Goal: Information Seeking & Learning: Find specific fact

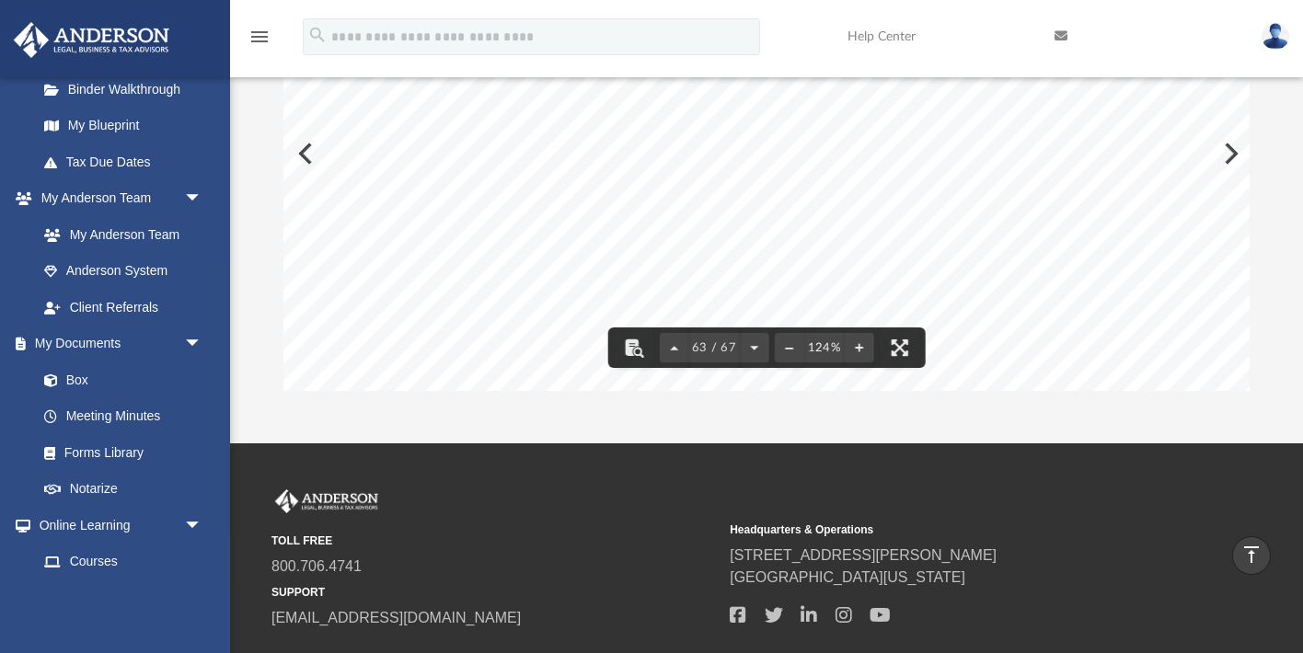
scroll to position [75368, 77]
click at [306, 153] on div "1 100 Golden Wolf, LLC Kaouther Abrougui March 28, 2025 Golden Wolf, LLC 100 Go…" at bounding box center [807, 19] width 1202 height 929
click at [303, 156] on div "1 100 Golden Wolf, LLC Kaouther Abrougui March 28, 2025 Golden Wolf, LLC 100 Go…" at bounding box center [807, 19] width 1202 height 929
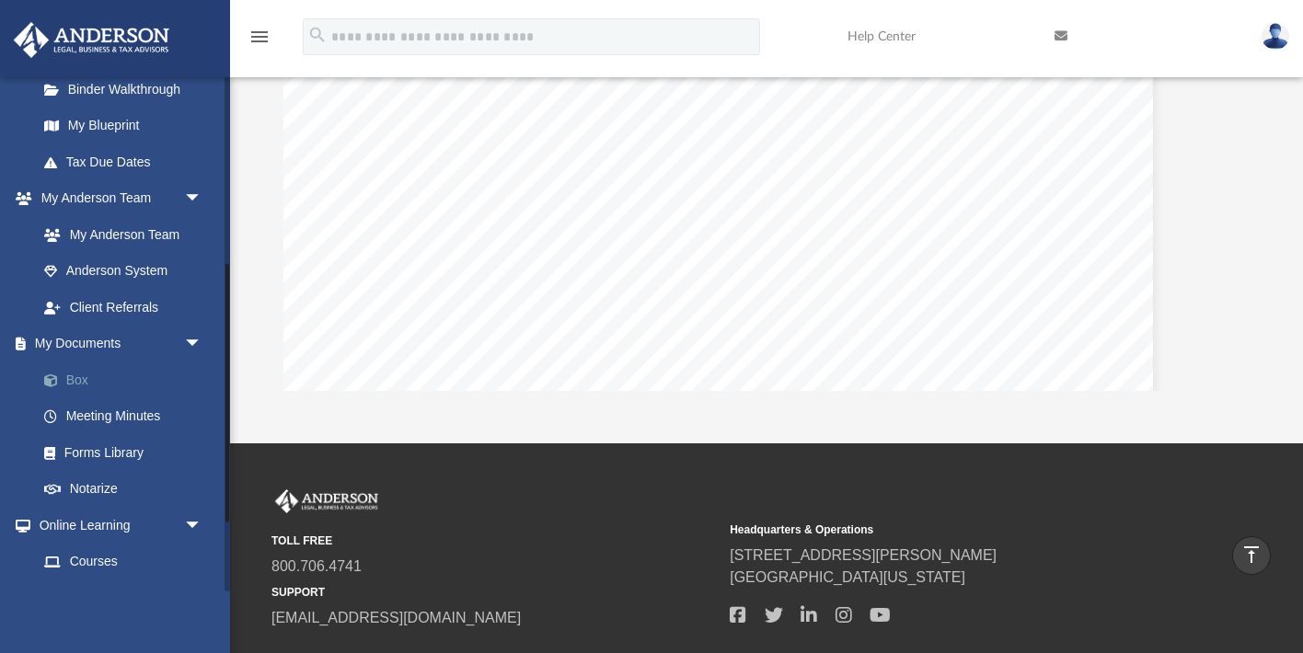
click at [76, 374] on link "Box" at bounding box center [128, 380] width 204 height 37
click at [87, 383] on link "Box" at bounding box center [128, 380] width 204 height 37
click at [80, 378] on link "Box" at bounding box center [128, 380] width 204 height 37
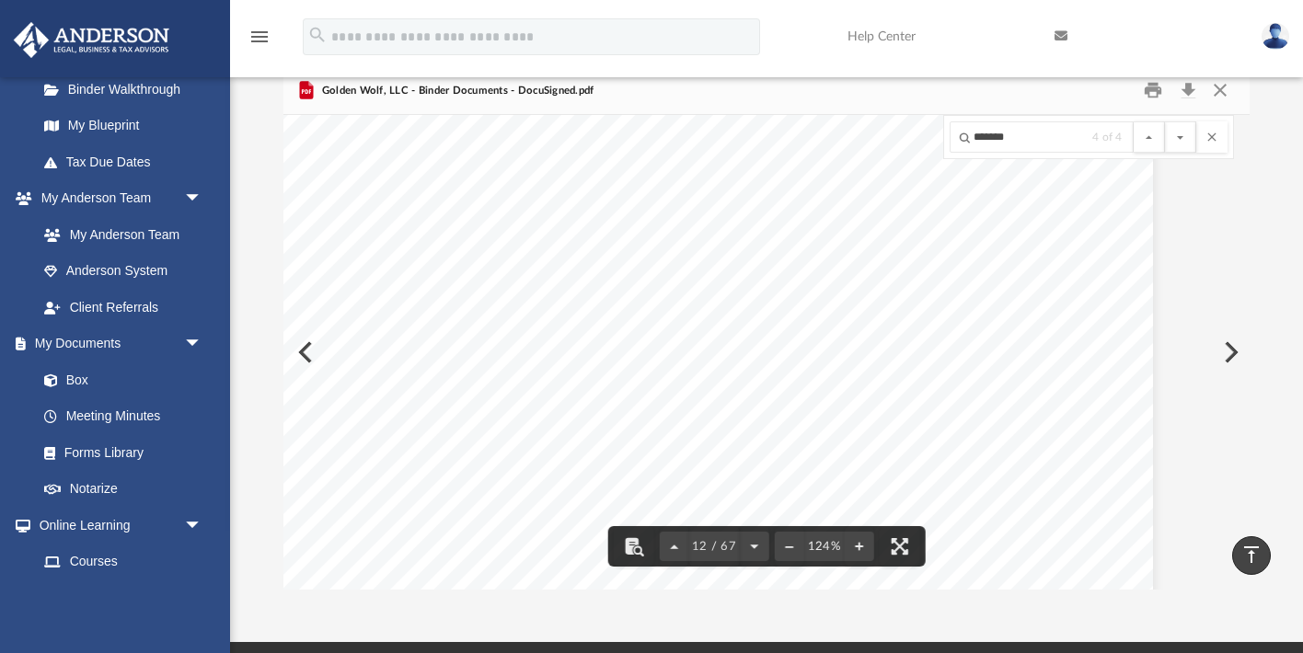
scroll to position [0, 0]
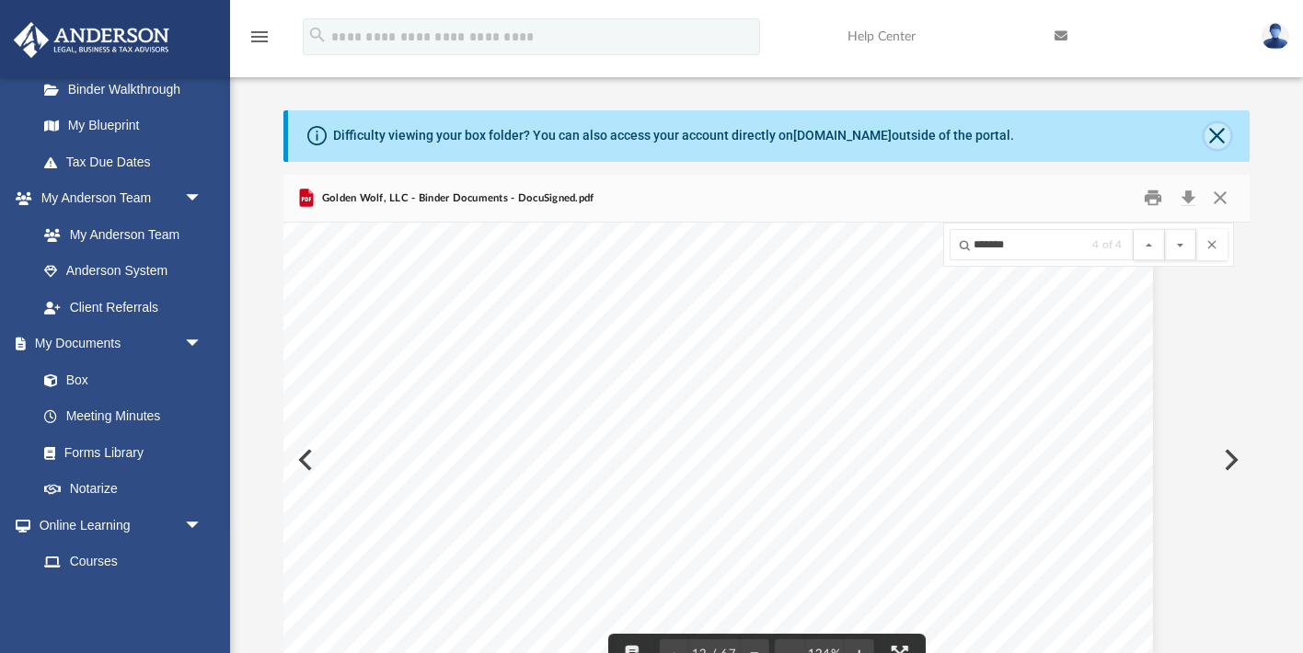
click at [1212, 140] on button "Close" at bounding box center [1218, 136] width 26 height 26
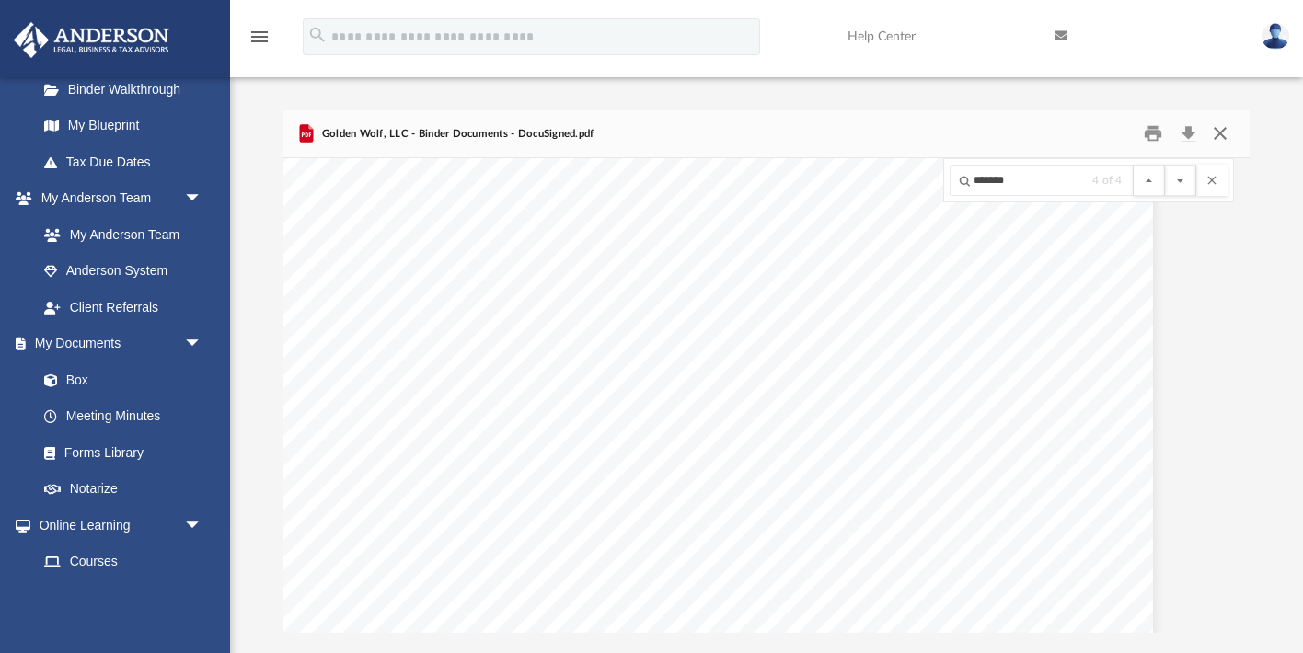
click at [1219, 133] on button "Close" at bounding box center [1220, 134] width 33 height 29
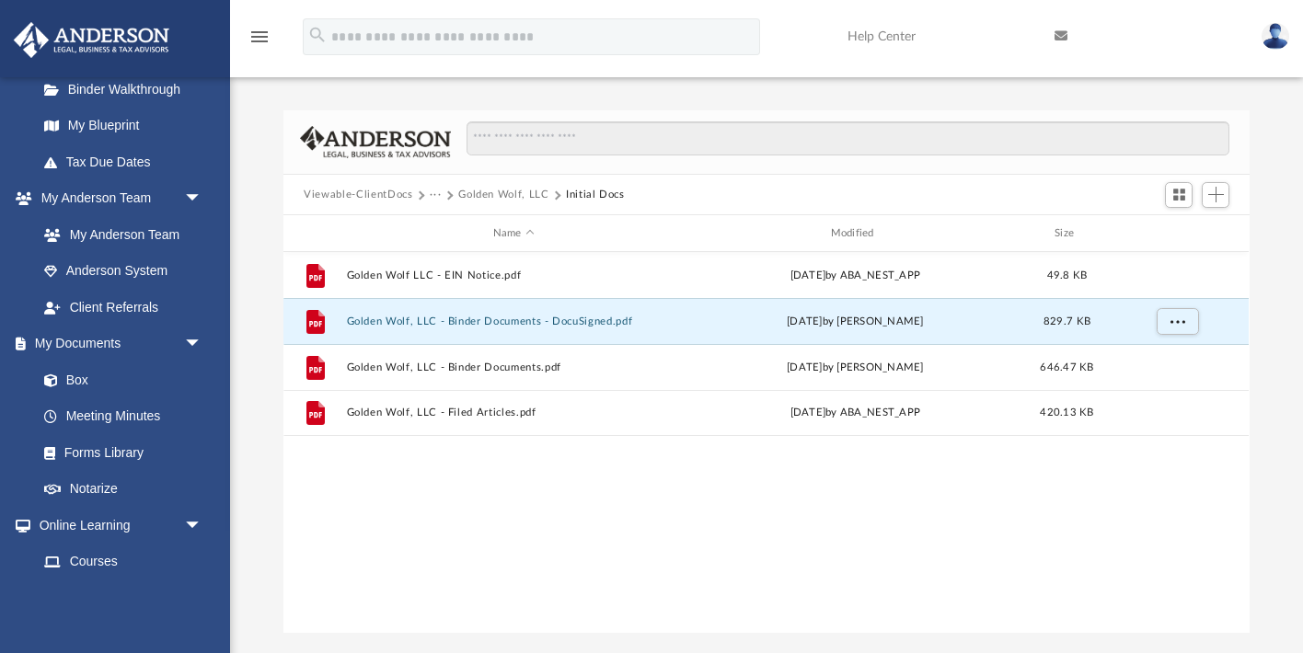
click at [397, 192] on button "Viewable-ClientDocs" at bounding box center [358, 195] width 109 height 17
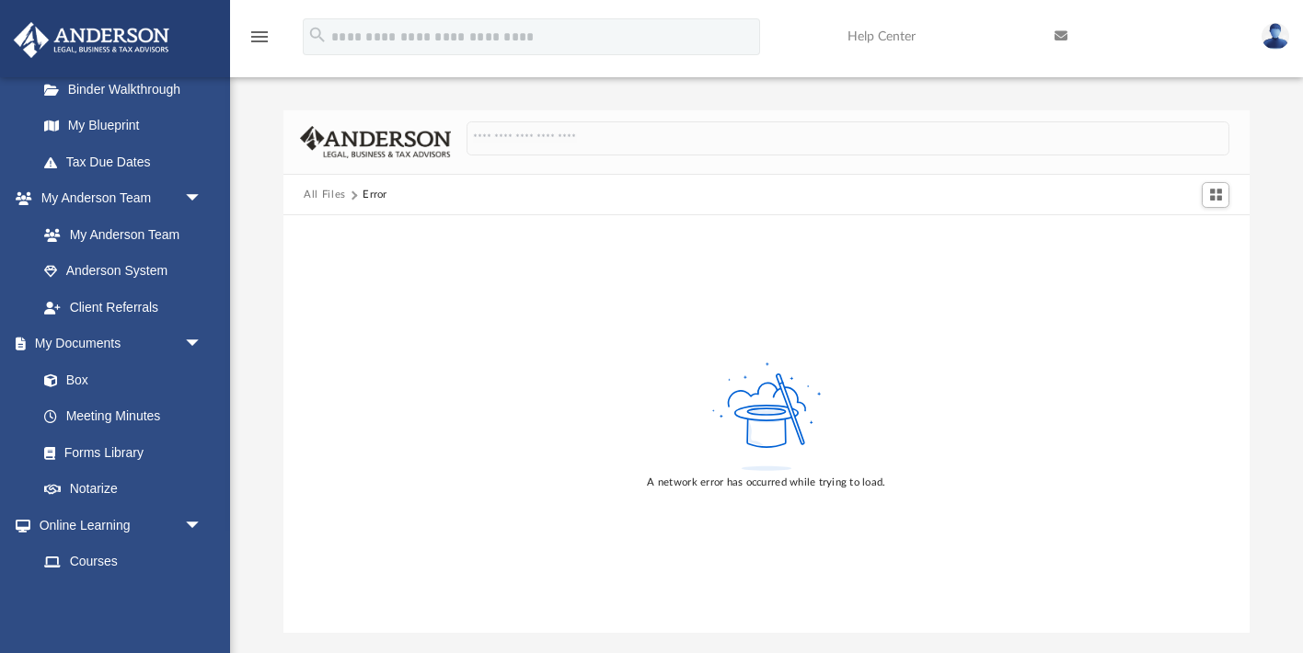
click at [328, 195] on button "All Files" at bounding box center [325, 195] width 42 height 17
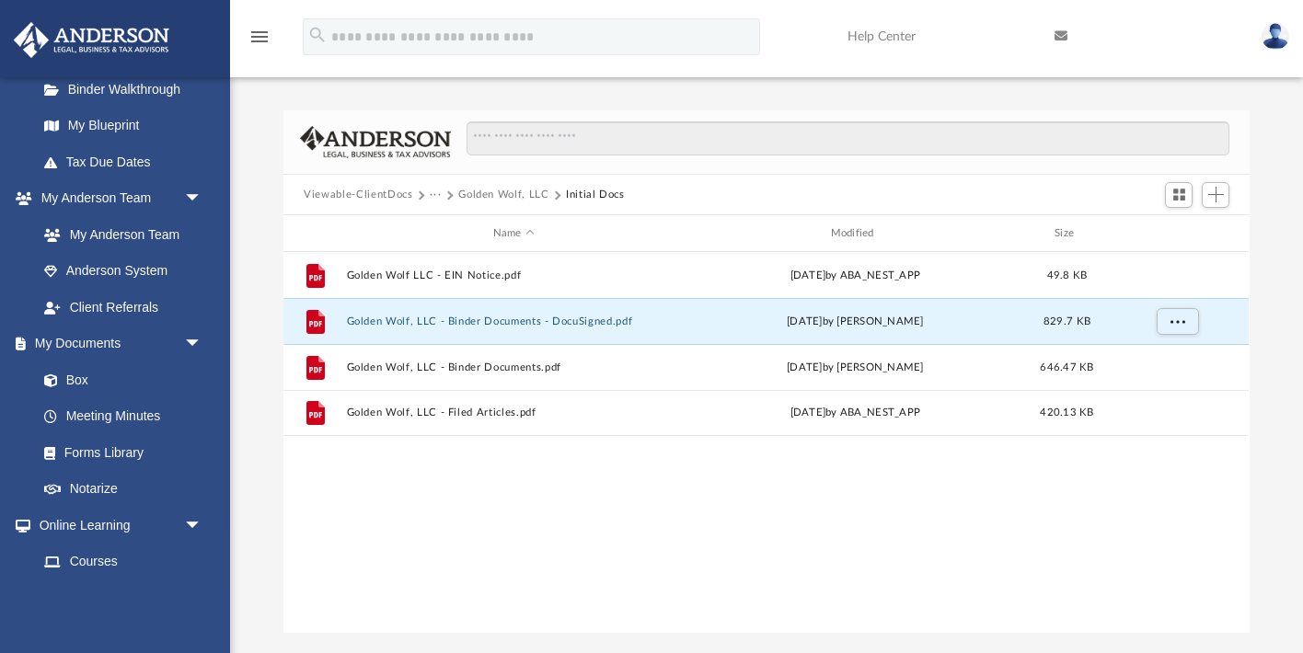
scroll to position [418, 965]
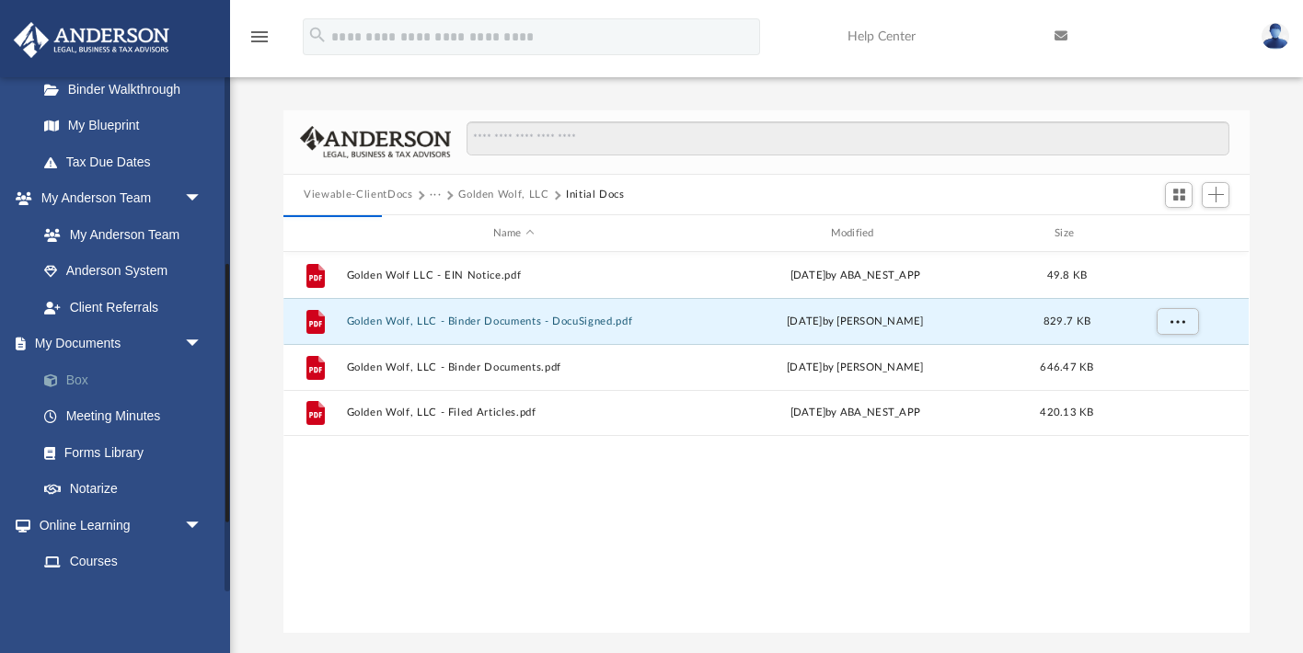
click at [70, 382] on link "Box" at bounding box center [128, 380] width 204 height 37
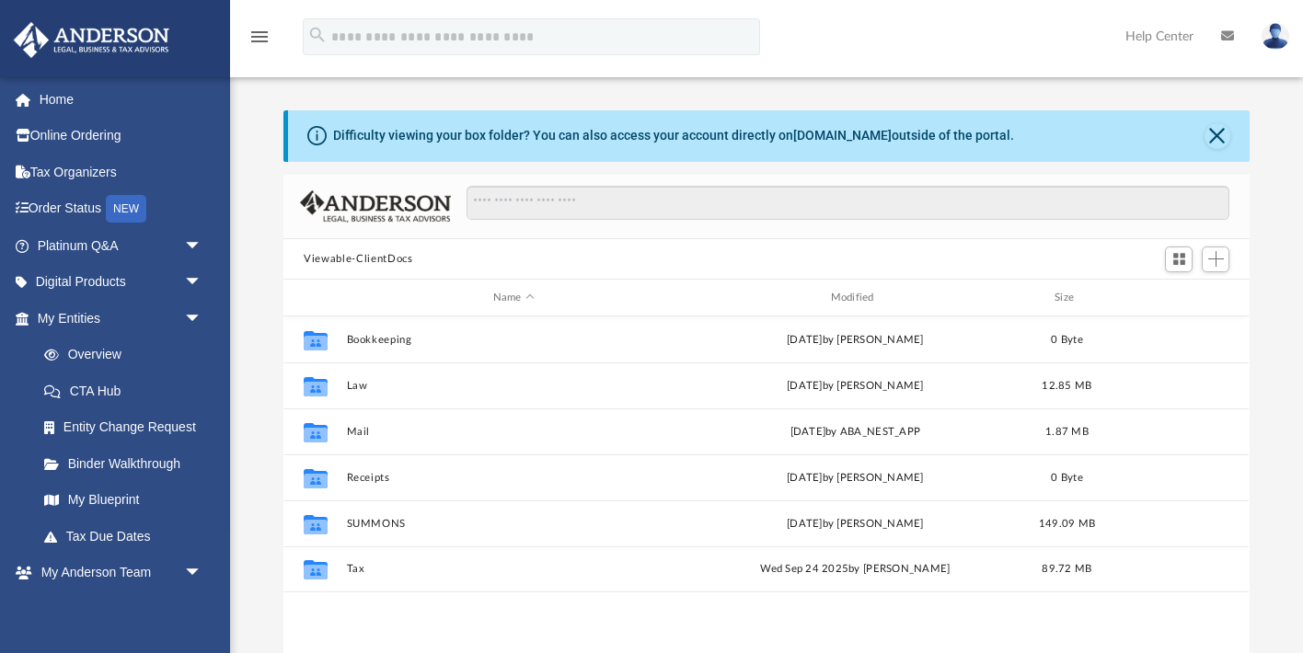
scroll to position [418, 965]
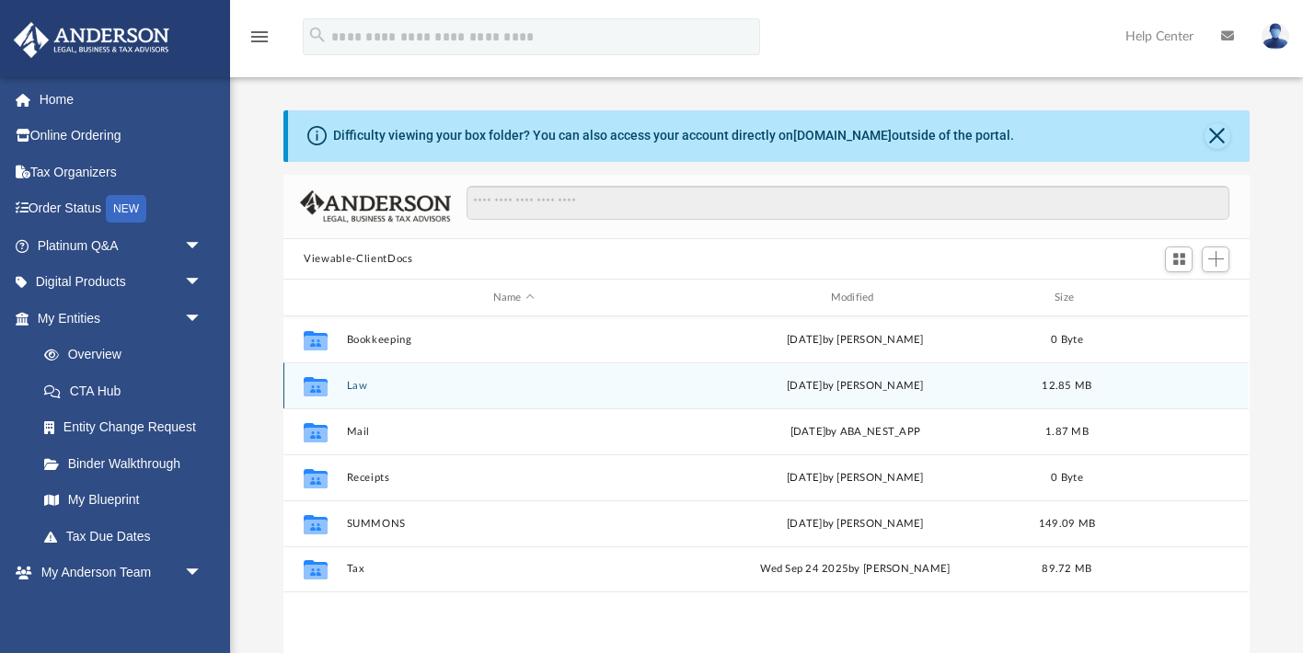
click at [352, 387] on button "Law" at bounding box center [514, 386] width 334 height 12
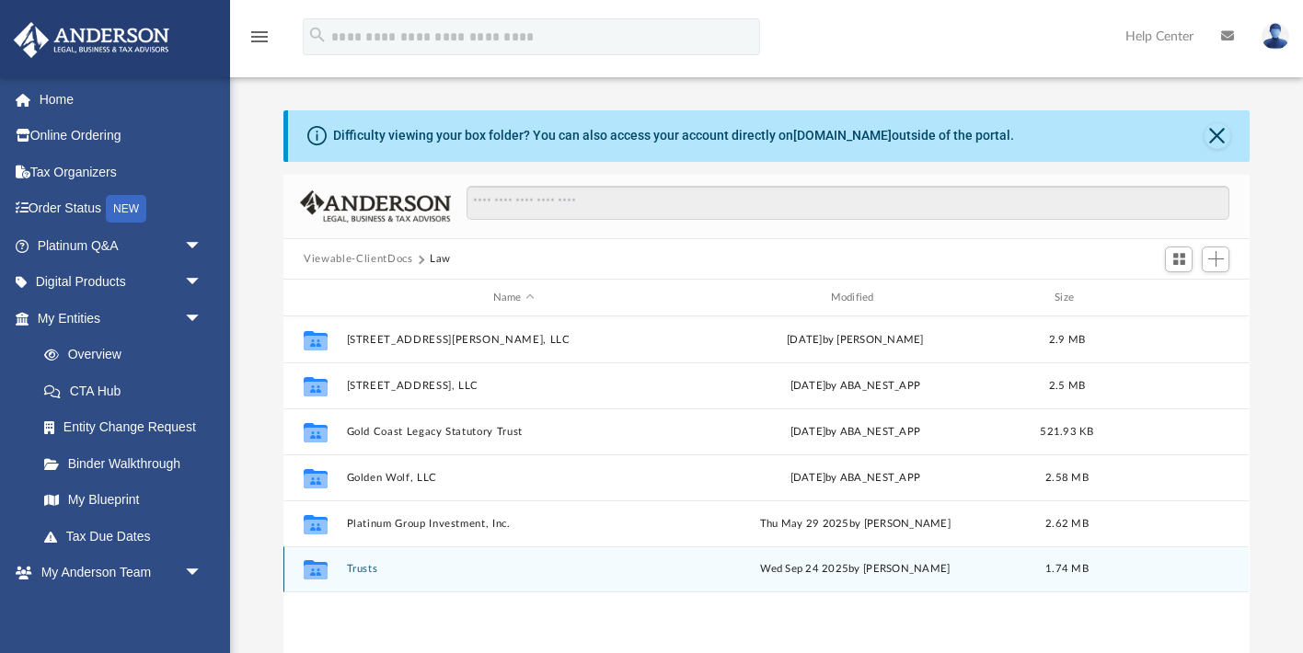
click at [363, 574] on button "Trusts" at bounding box center [514, 570] width 334 height 12
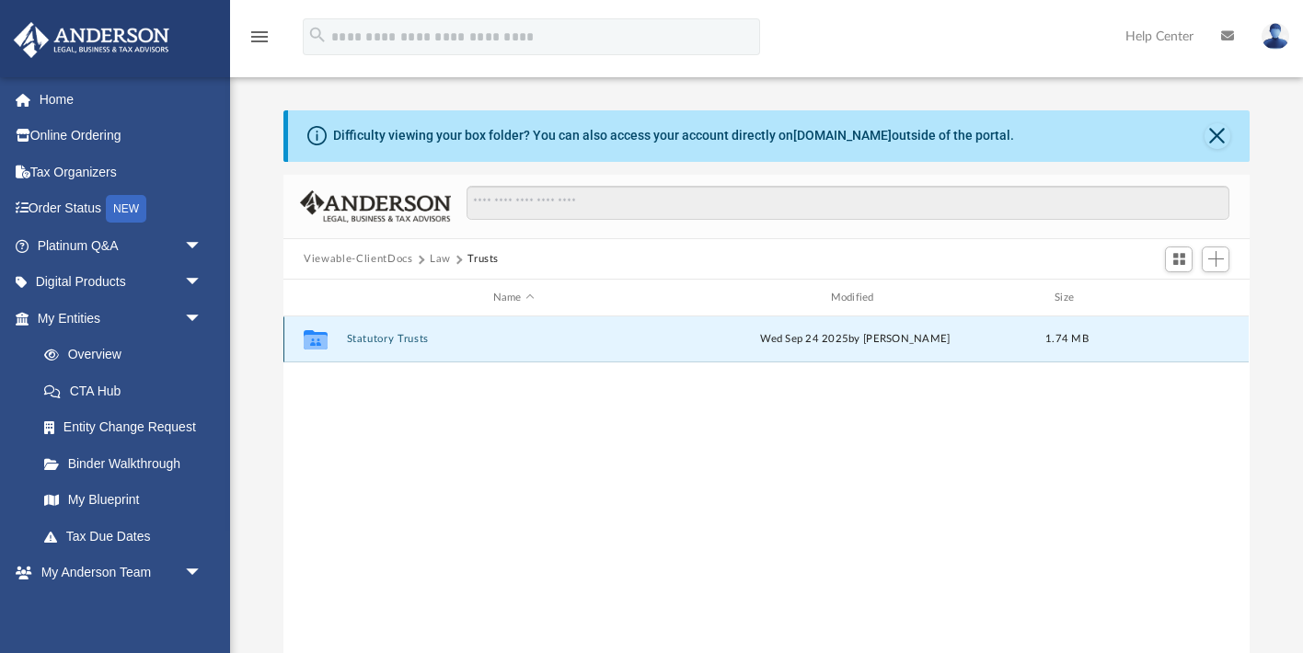
click at [391, 339] on button "Statutory Trusts" at bounding box center [514, 340] width 334 height 12
click at [391, 341] on button "Gold Coast Legacy Statutory Trust" at bounding box center [514, 340] width 334 height 12
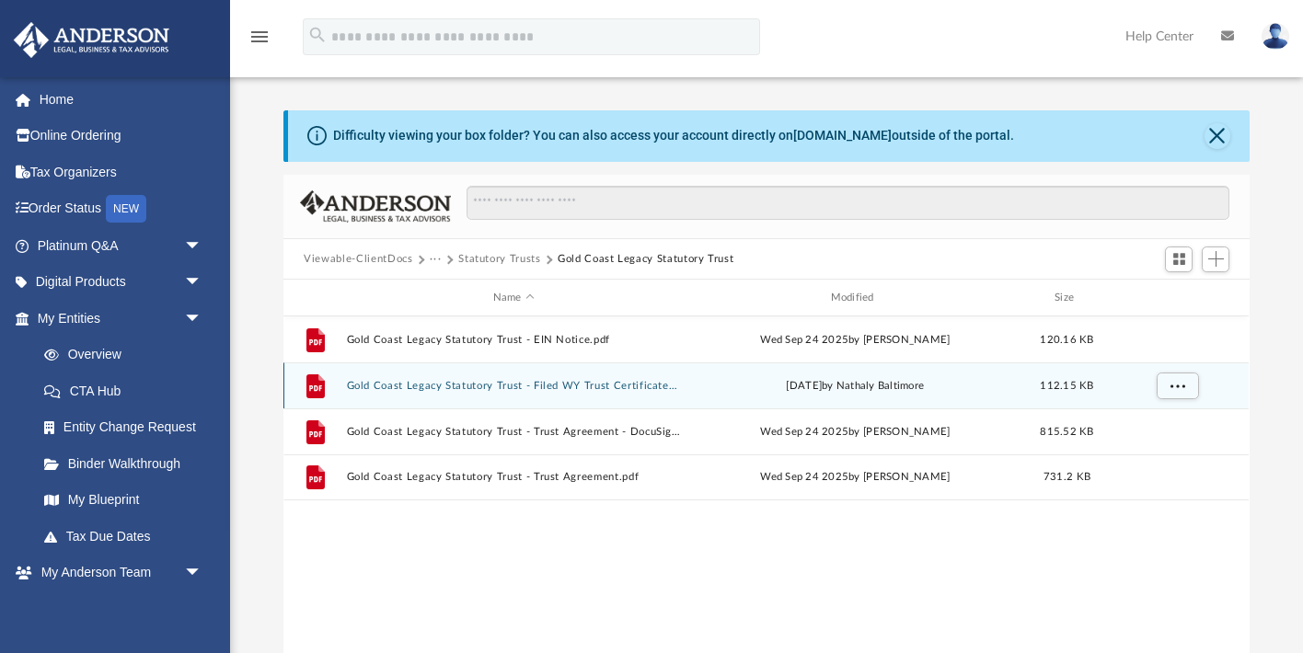
click at [427, 383] on button "Gold Coast Legacy Statutory Trust - Filed WY Trust Certificate.pdf" at bounding box center [514, 386] width 334 height 12
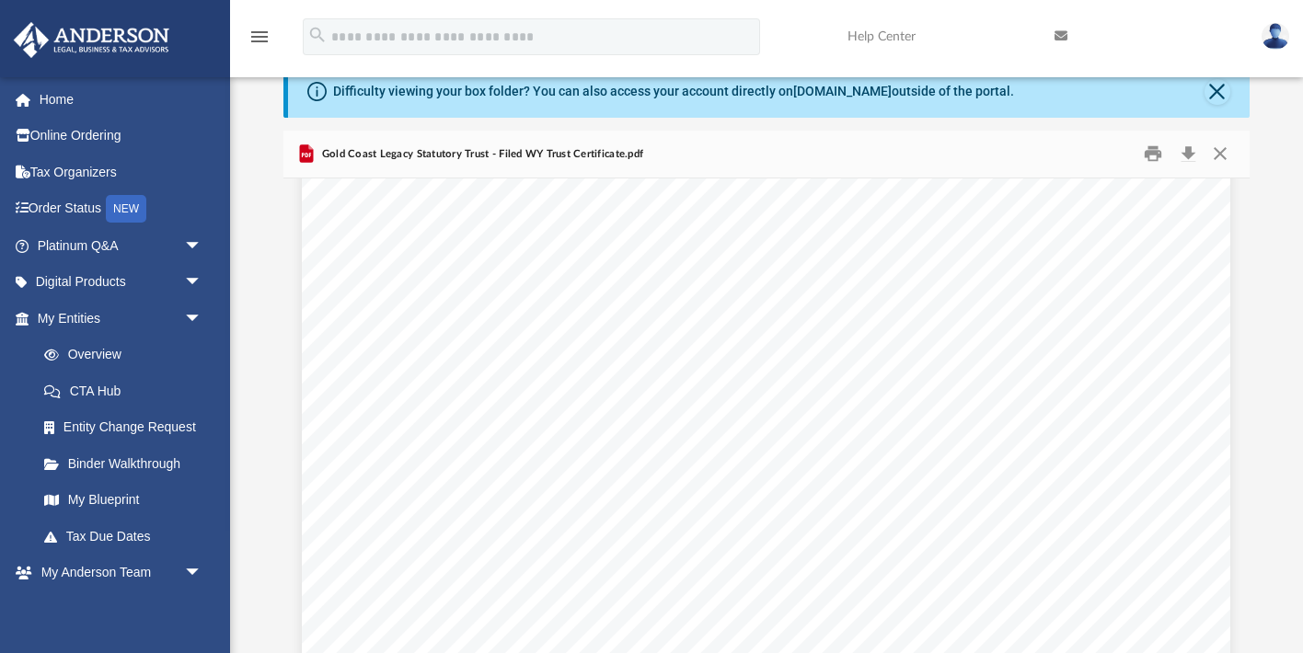
scroll to position [697, 0]
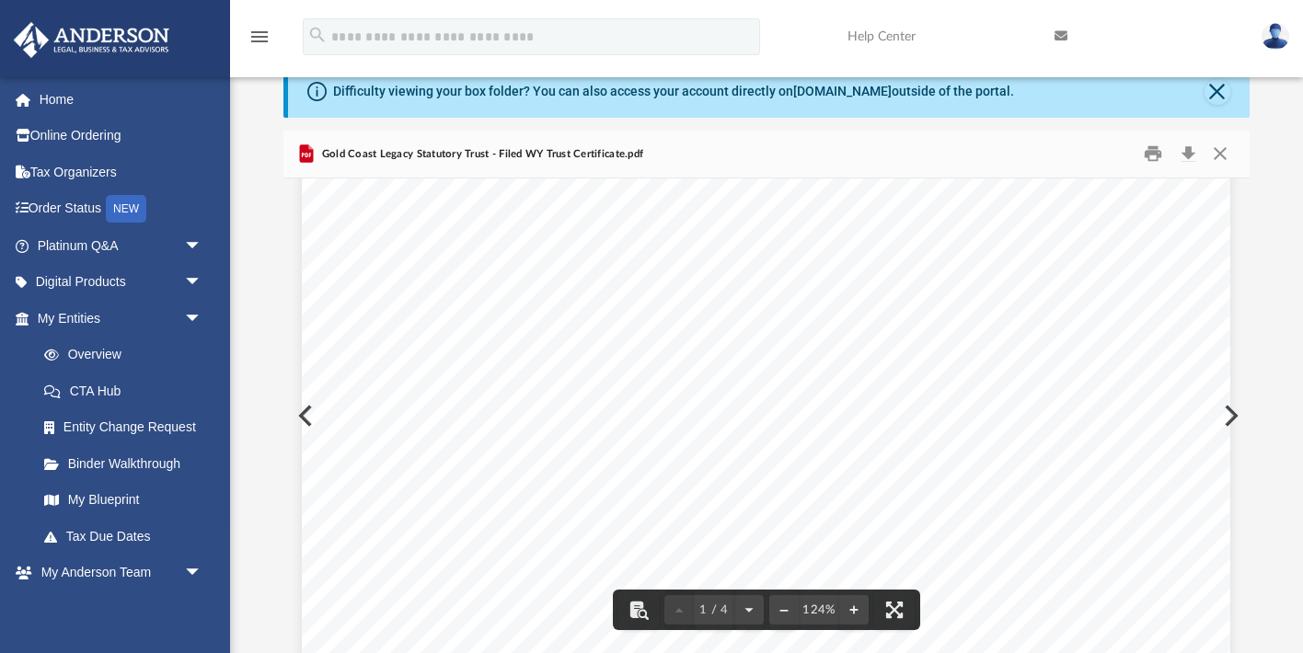
drag, startPoint x: 350, startPoint y: 348, endPoint x: 559, endPoint y: 383, distance: 211.8
click at [559, 383] on div "Page 1" at bounding box center [766, 97] width 929 height 1202
drag, startPoint x: 572, startPoint y: 364, endPoint x: 354, endPoint y: 341, distance: 218.5
click at [354, 341] on div "Page 1" at bounding box center [766, 97] width 929 height 1202
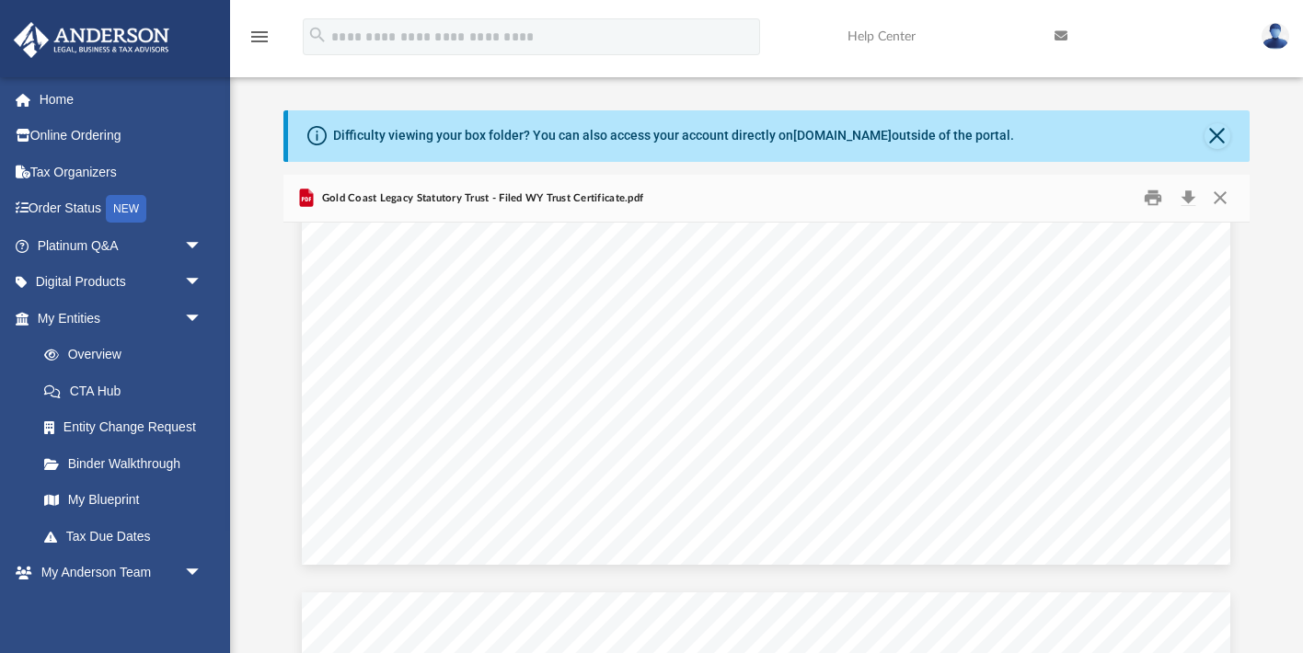
scroll to position [3163, 0]
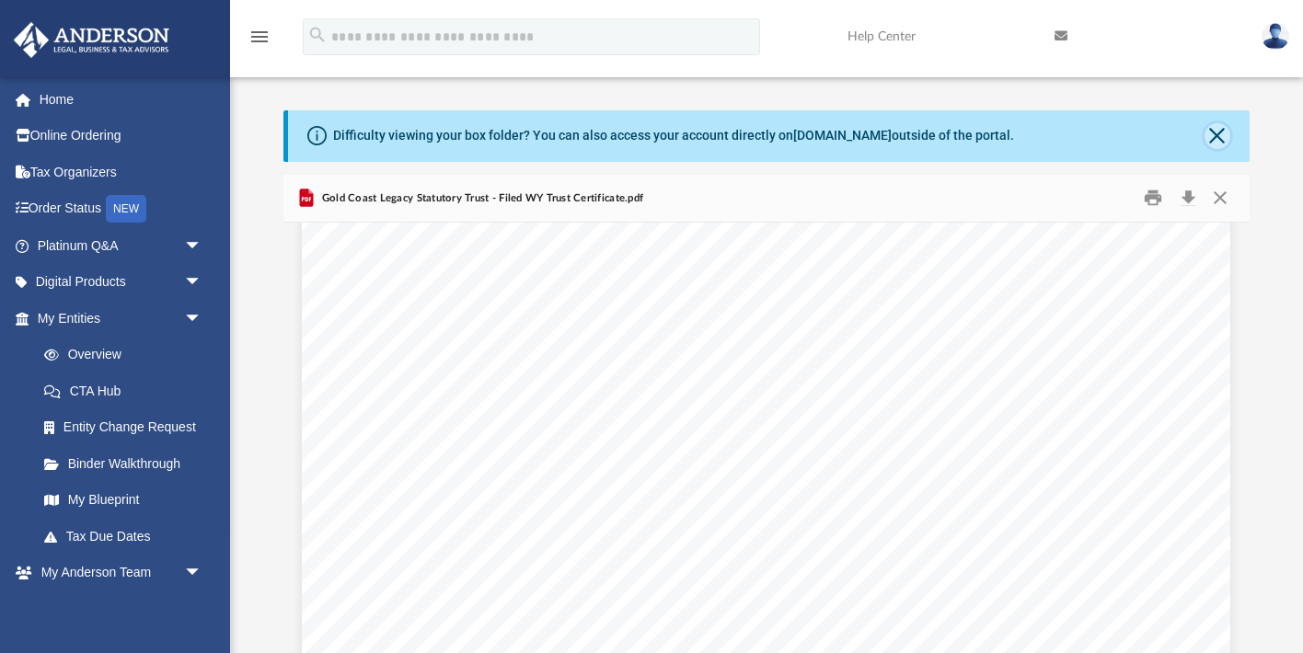
click at [1220, 134] on button "Close" at bounding box center [1218, 136] width 26 height 26
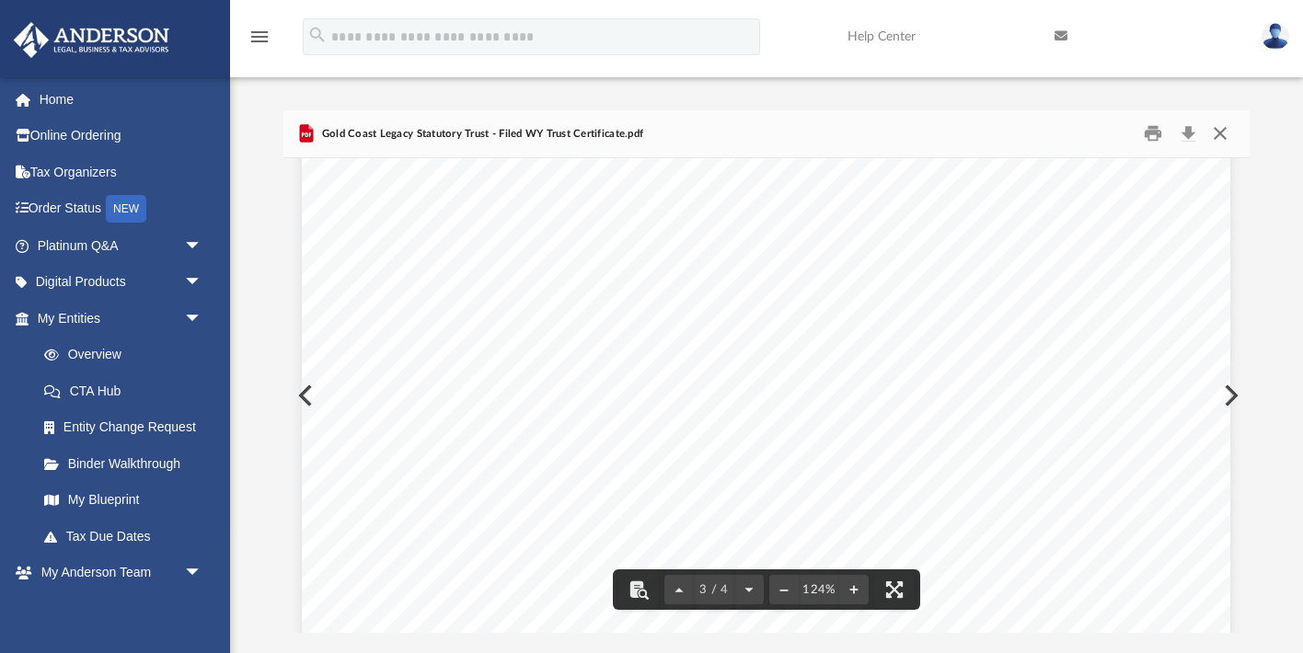
click at [1222, 137] on button "Close" at bounding box center [1220, 134] width 33 height 29
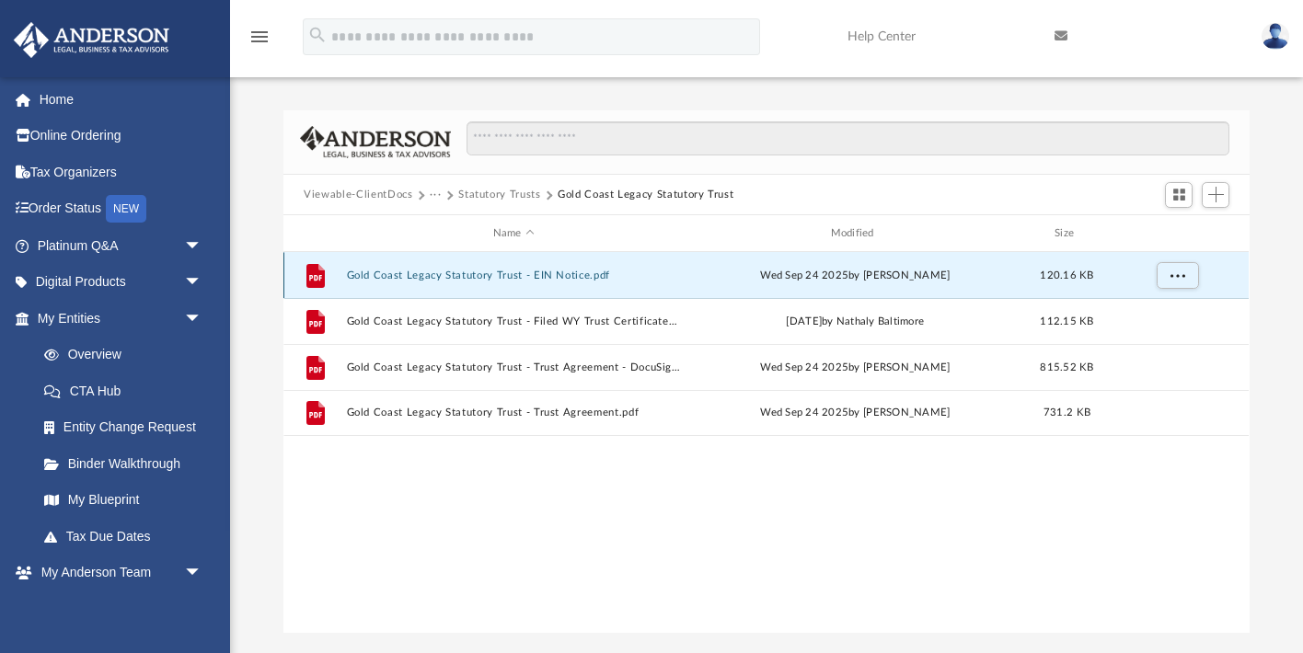
click at [554, 274] on button "Gold Coast Legacy Statutory Trust - EIN Notice.pdf" at bounding box center [514, 276] width 334 height 12
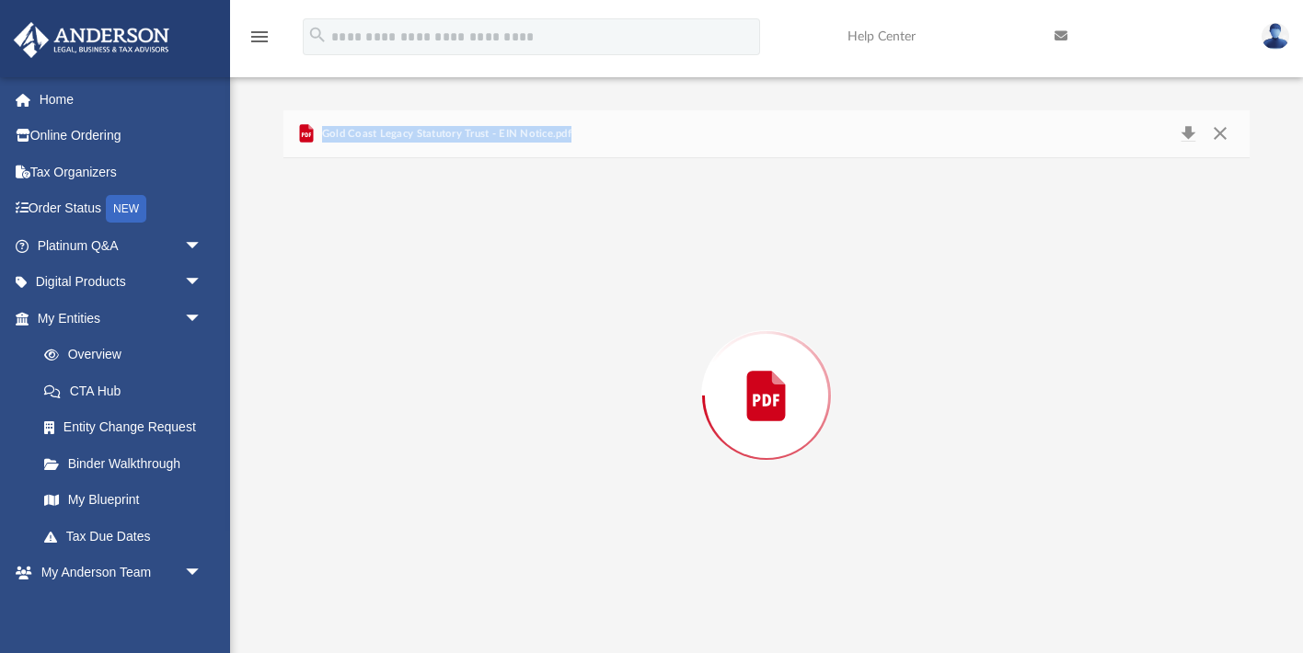
click at [554, 274] on div "Preview" at bounding box center [765, 395] width 965 height 475
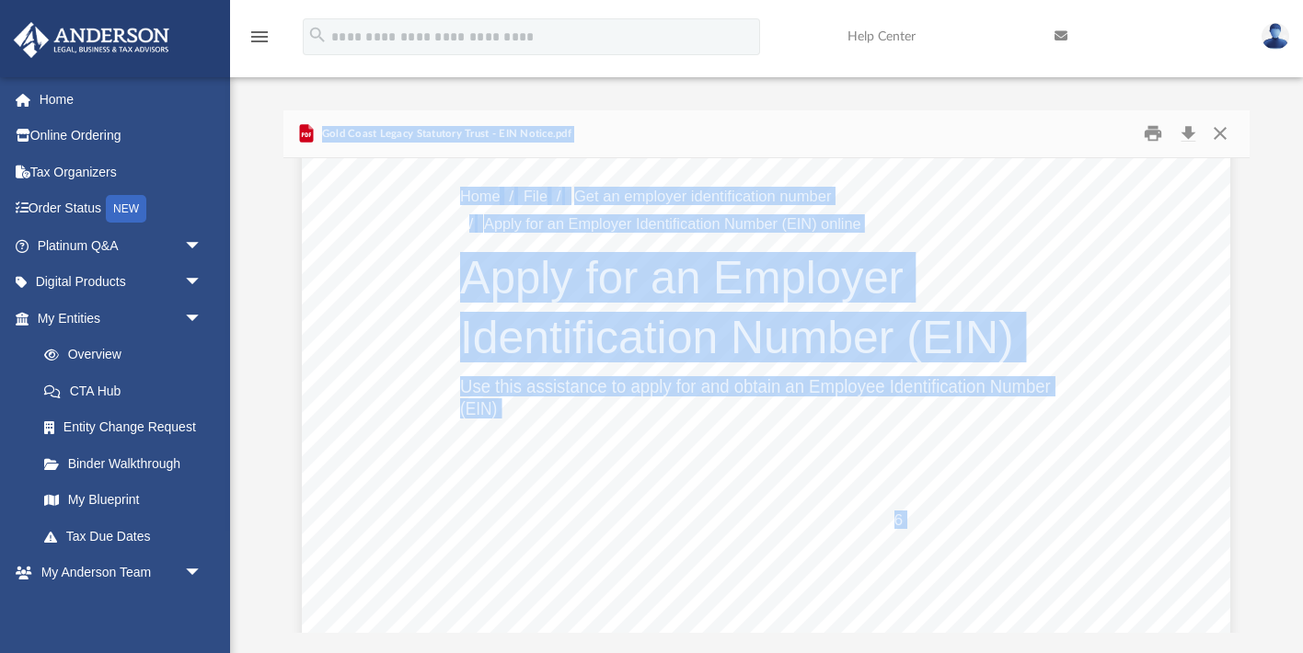
scroll to position [0, 0]
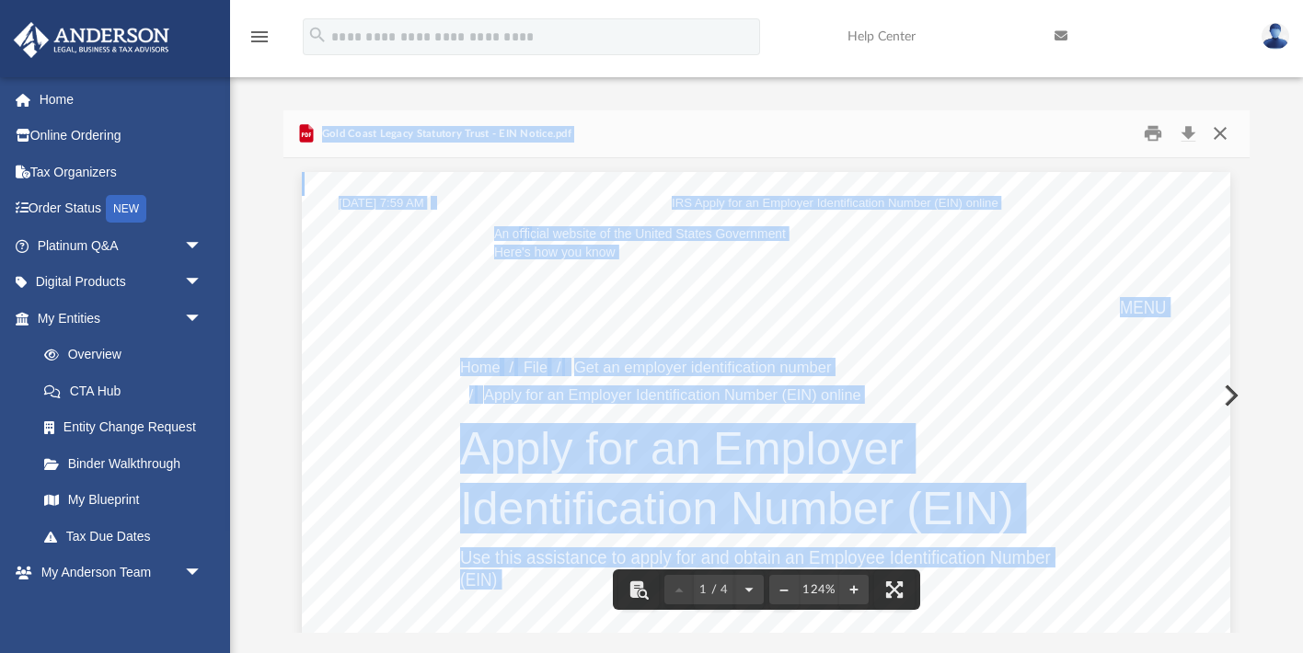
click at [1226, 133] on button "Close" at bounding box center [1220, 134] width 33 height 29
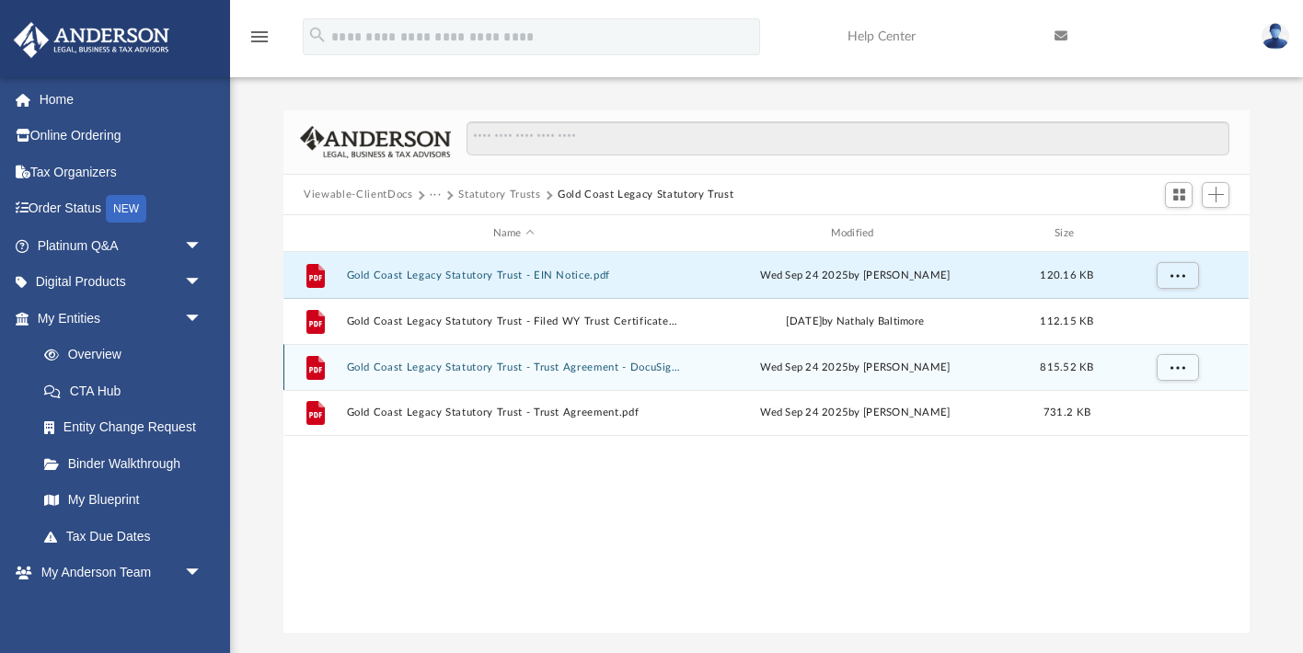
click at [607, 365] on button "Gold Coast Legacy Statutory Trust - Trust Agreement - DocuSigned.pdf" at bounding box center [514, 368] width 334 height 12
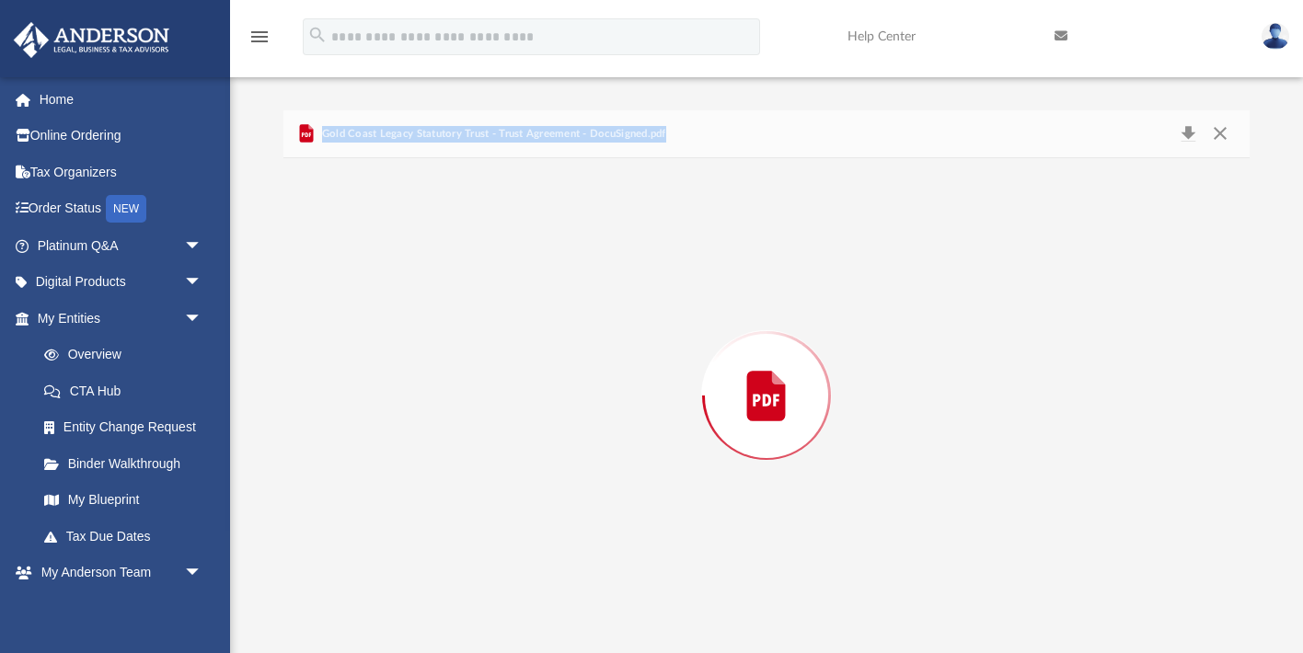
click at [607, 365] on div "Preview" at bounding box center [765, 395] width 965 height 475
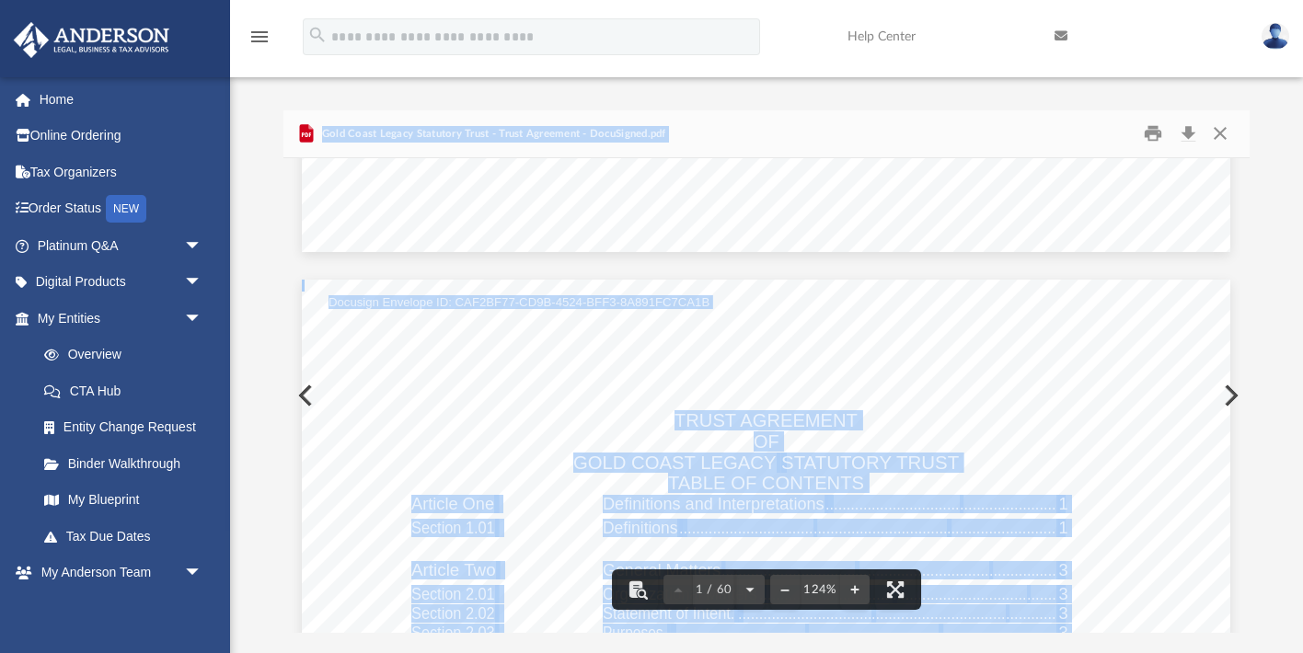
scroll to position [1302, 0]
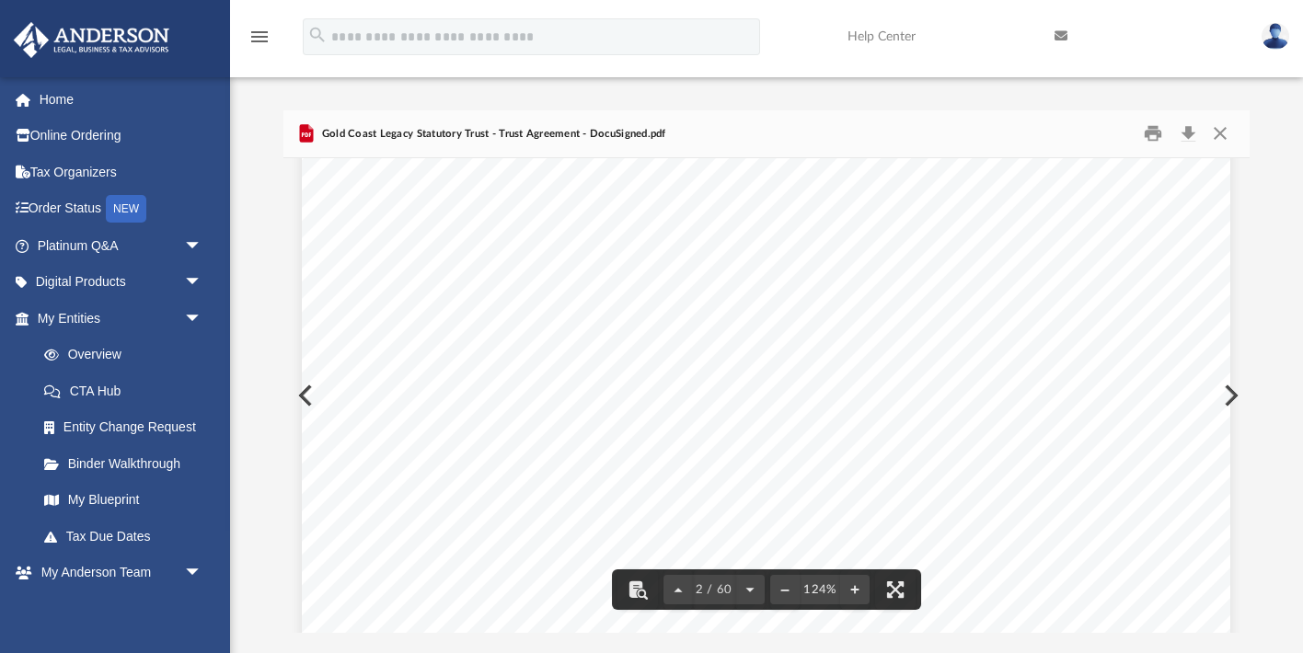
click at [792, 396] on span "................................" at bounding box center [789, 390] width 134 height 17
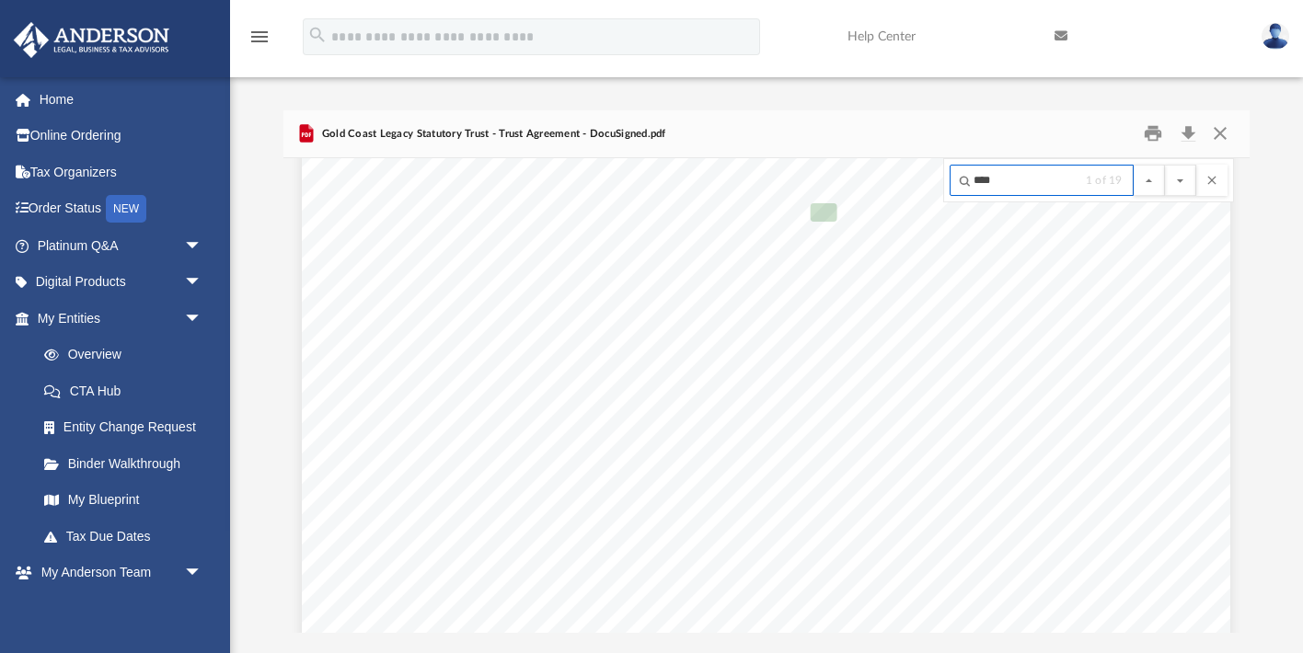
scroll to position [5547, 0]
type input "****"
click at [1165, 165] on button "File preview" at bounding box center [1180, 180] width 31 height 31
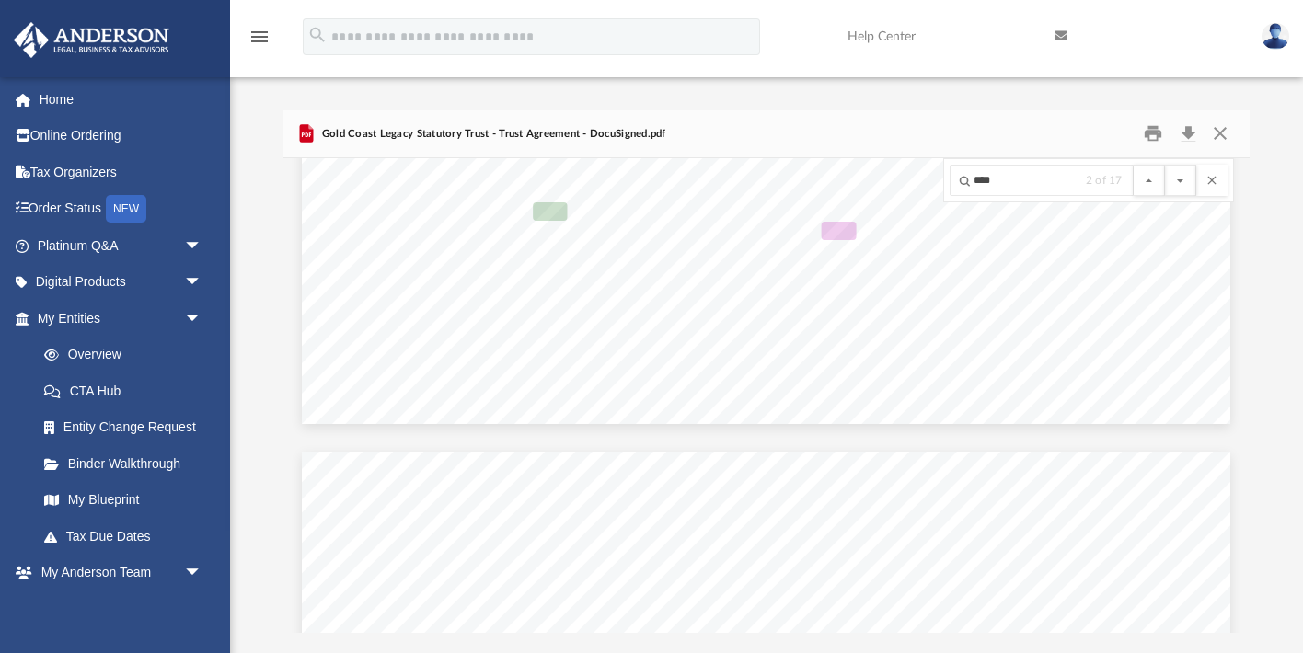
click at [1165, 165] on button "File preview" at bounding box center [1180, 180] width 31 height 31
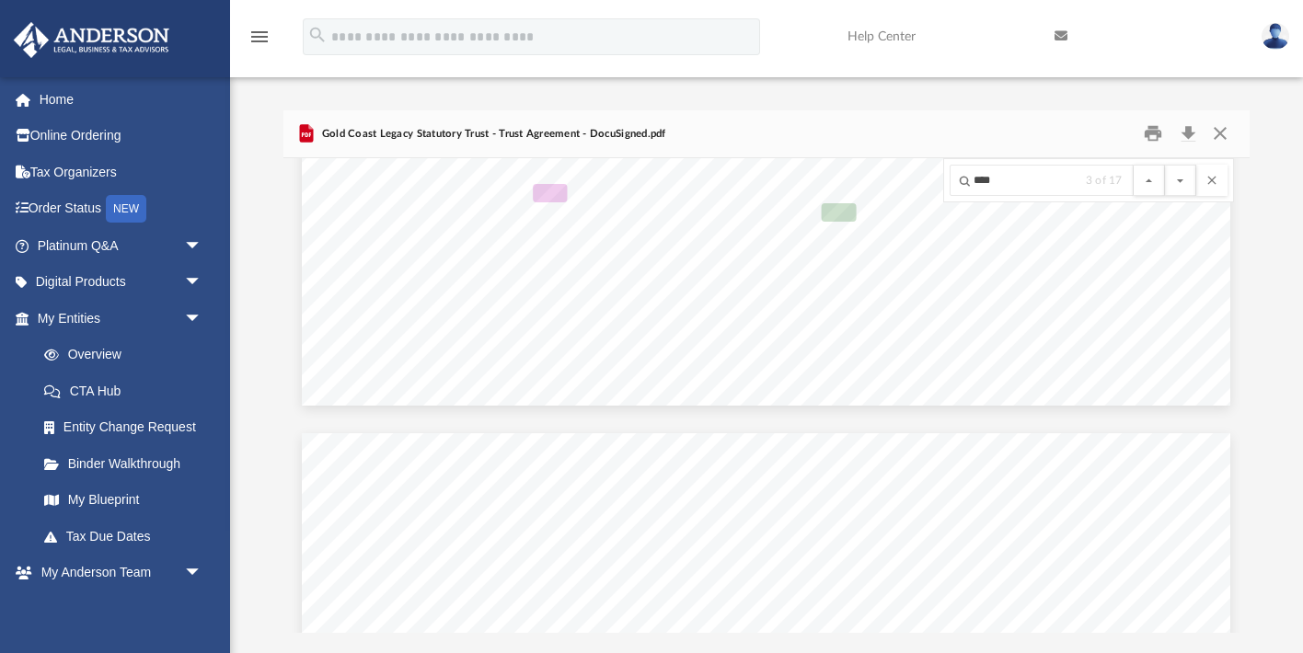
click at [1165, 165] on button "File preview" at bounding box center [1180, 180] width 31 height 31
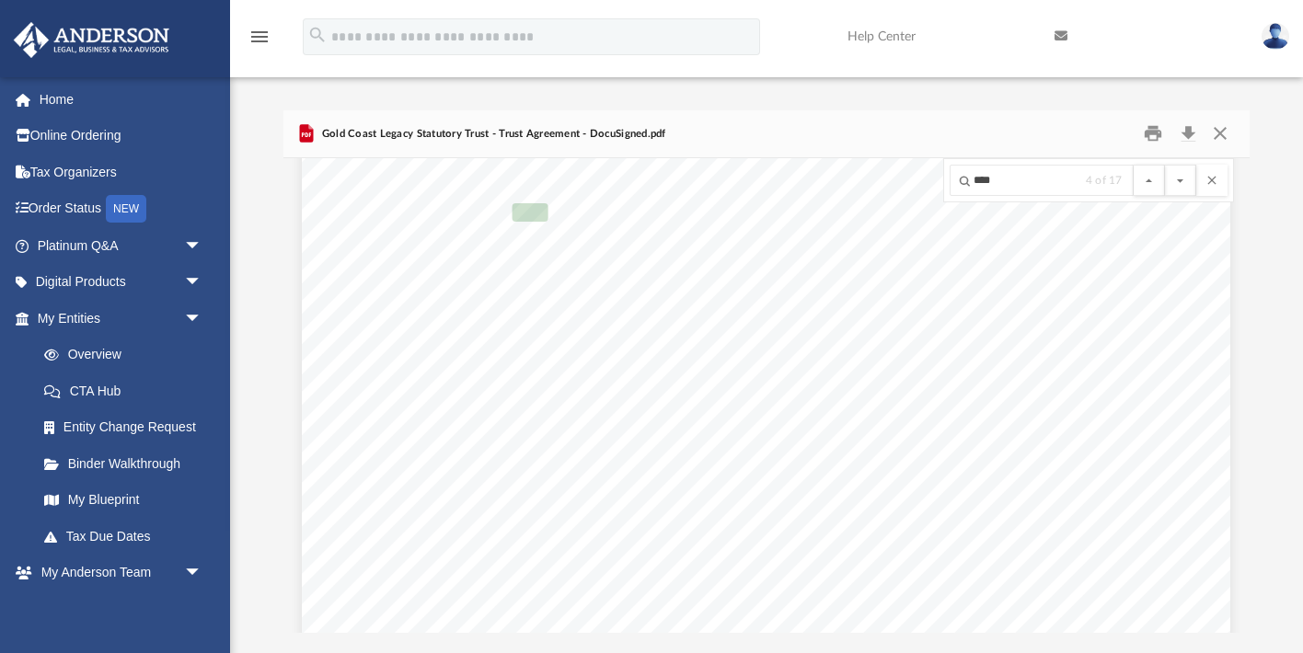
click at [1165, 165] on button "File preview" at bounding box center [1180, 180] width 31 height 31
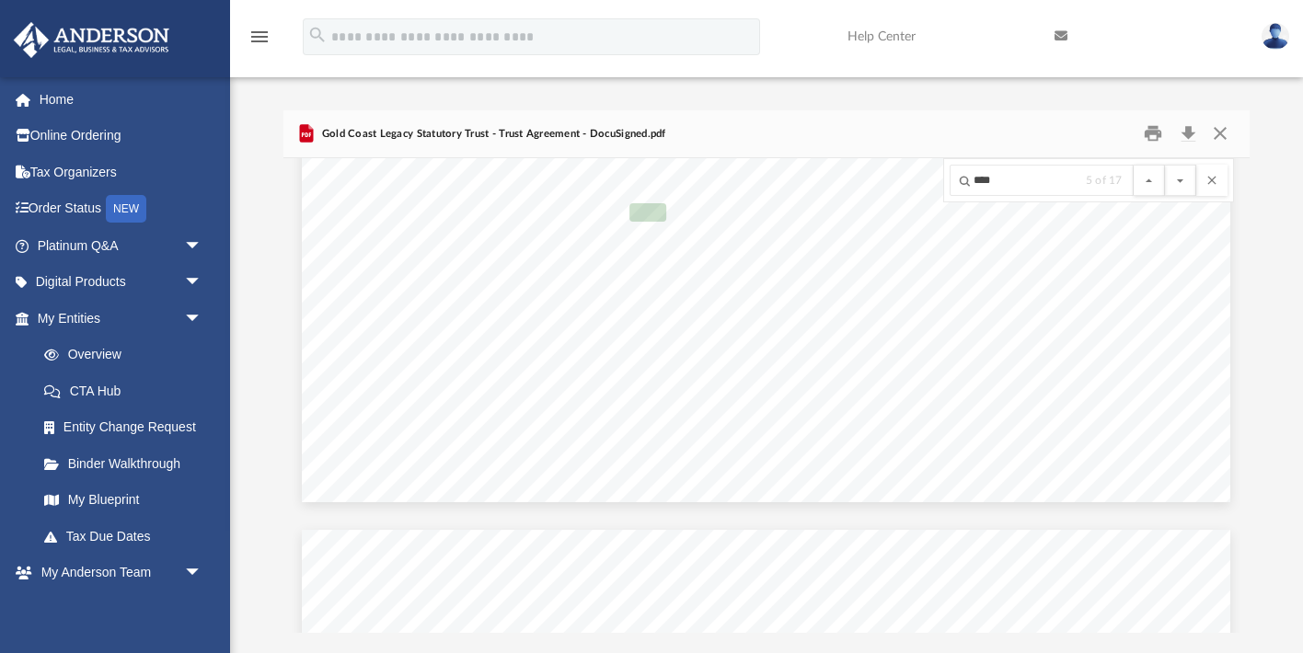
click at [1165, 165] on button "File preview" at bounding box center [1180, 180] width 31 height 31
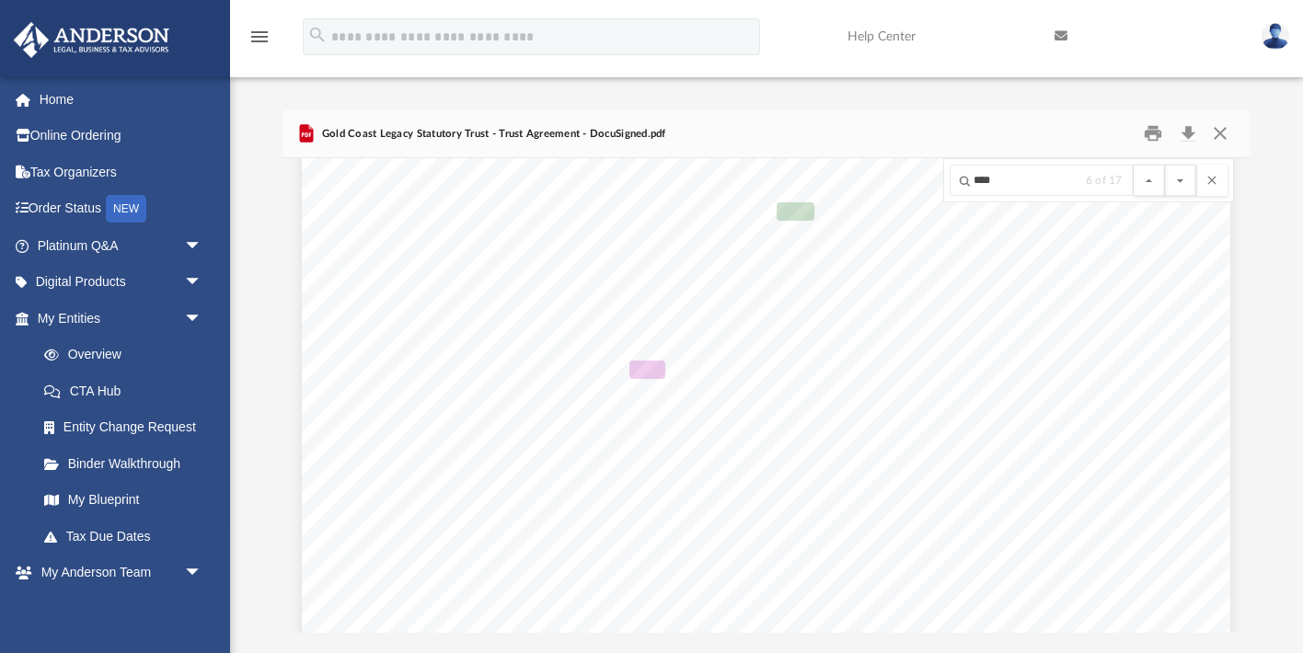
click at [1165, 165] on button "File preview" at bounding box center [1180, 180] width 31 height 31
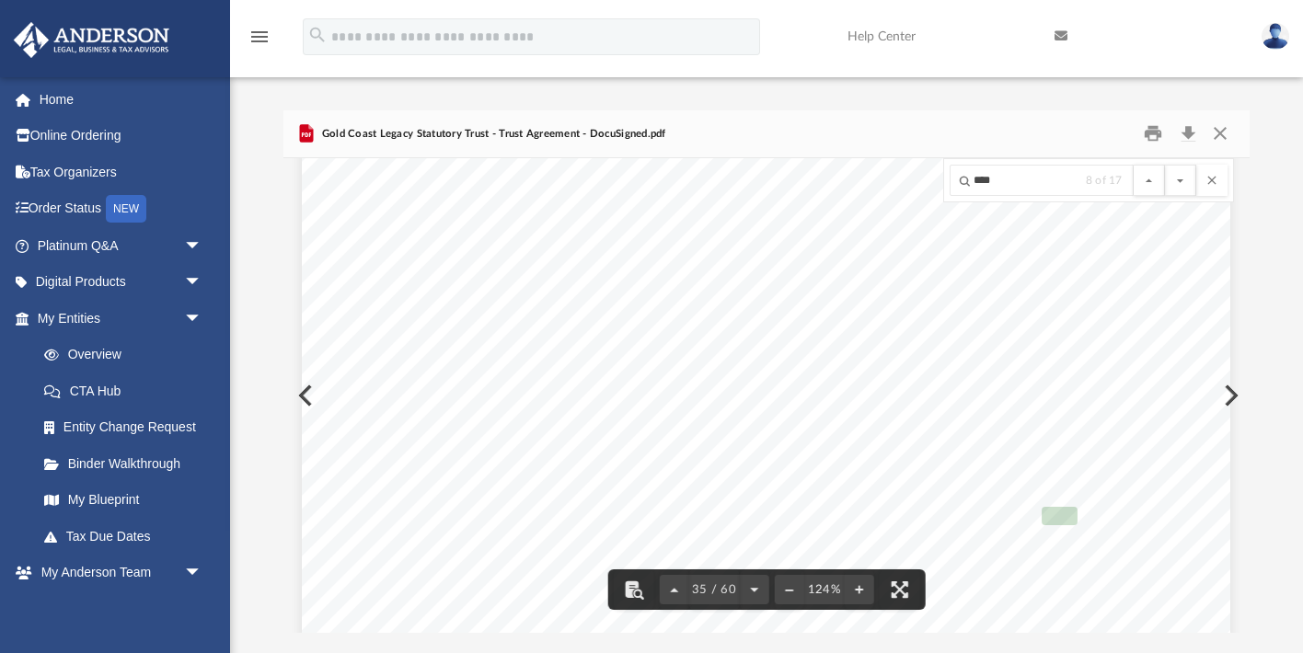
scroll to position [42249, 0]
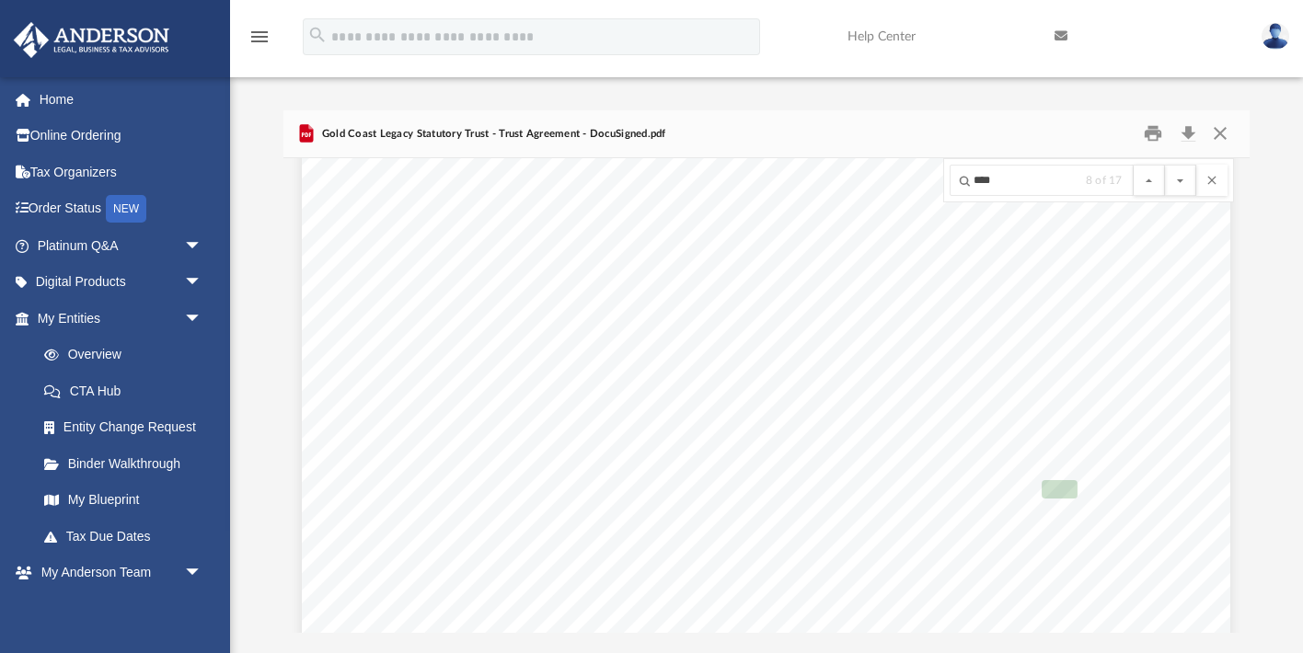
click at [1165, 165] on button "File preview" at bounding box center [1180, 180] width 31 height 31
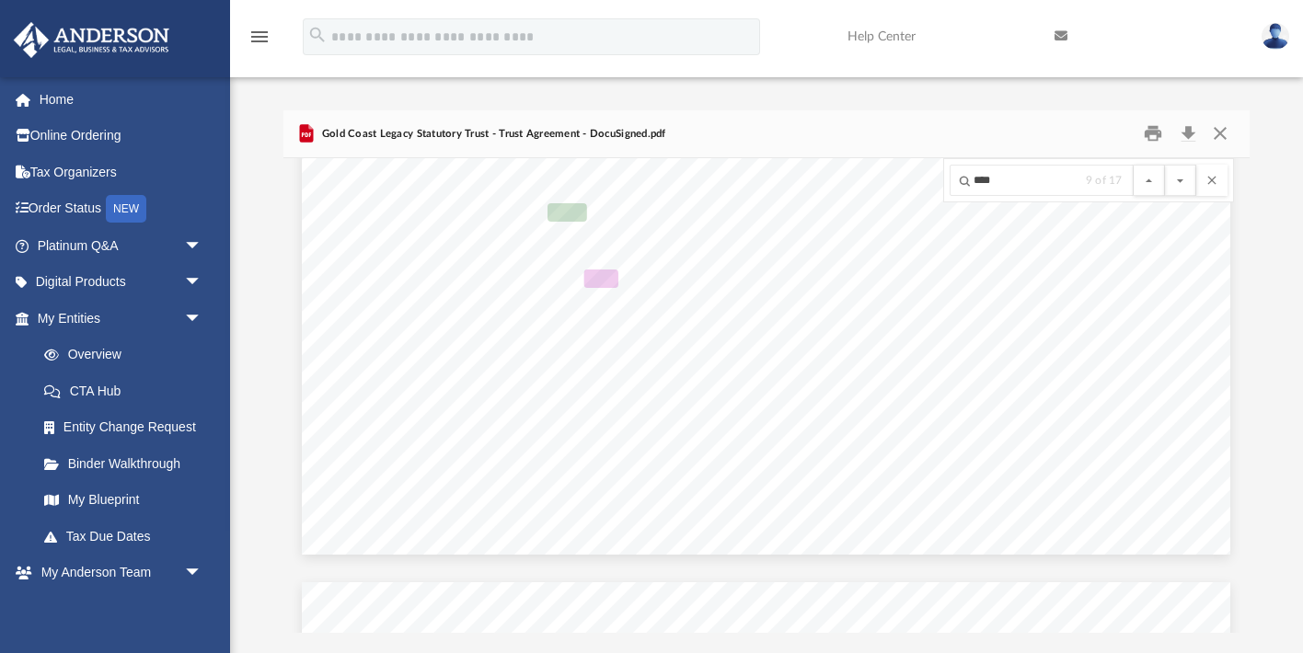
click at [1165, 165] on button "File preview" at bounding box center [1180, 180] width 31 height 31
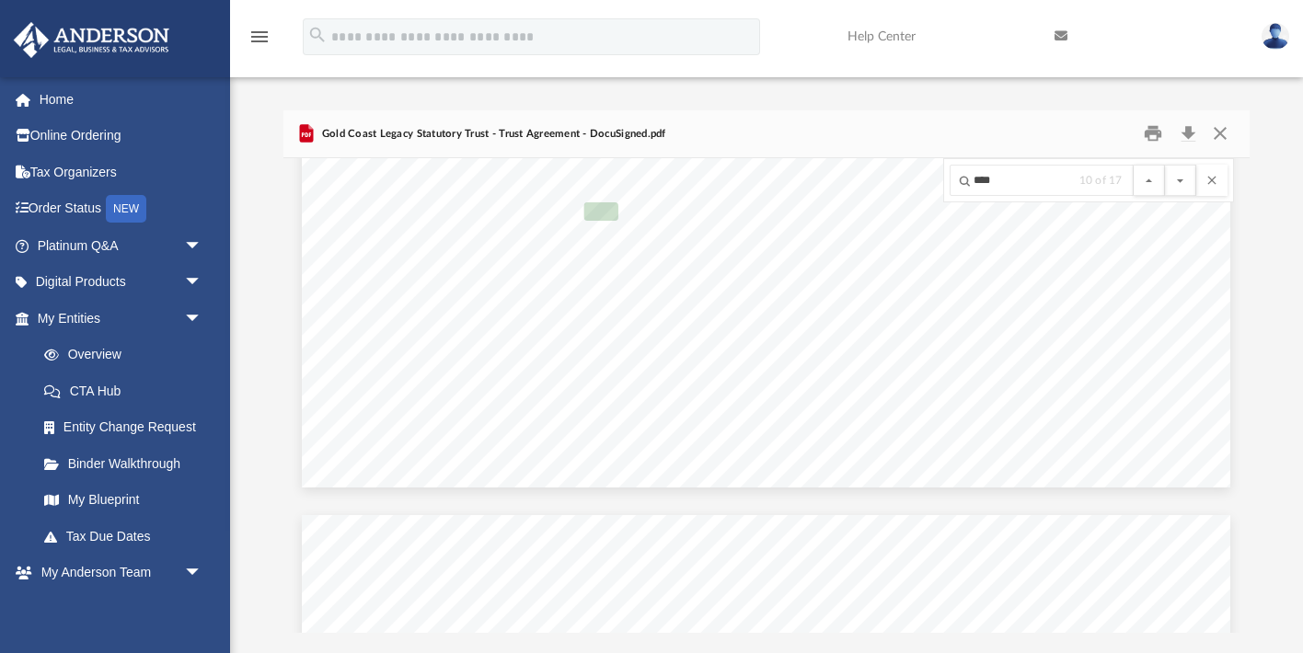
click at [1165, 165] on button "File preview" at bounding box center [1180, 180] width 31 height 31
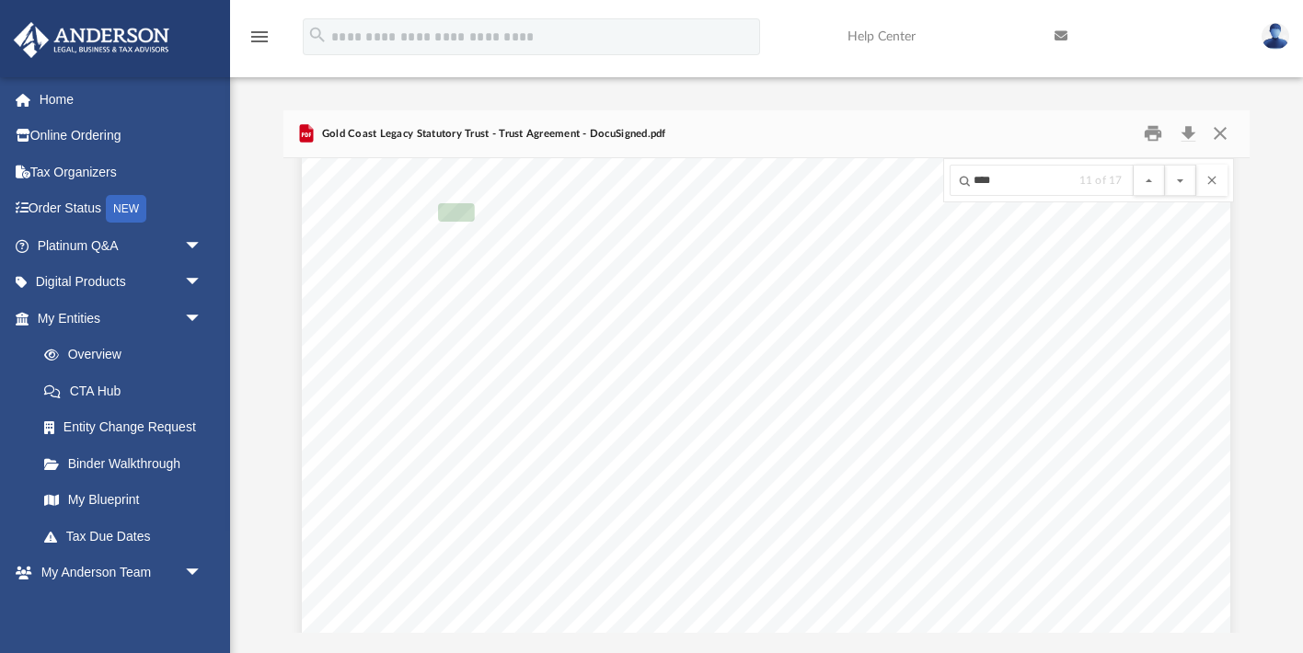
click at [1165, 165] on button "File preview" at bounding box center [1180, 180] width 31 height 31
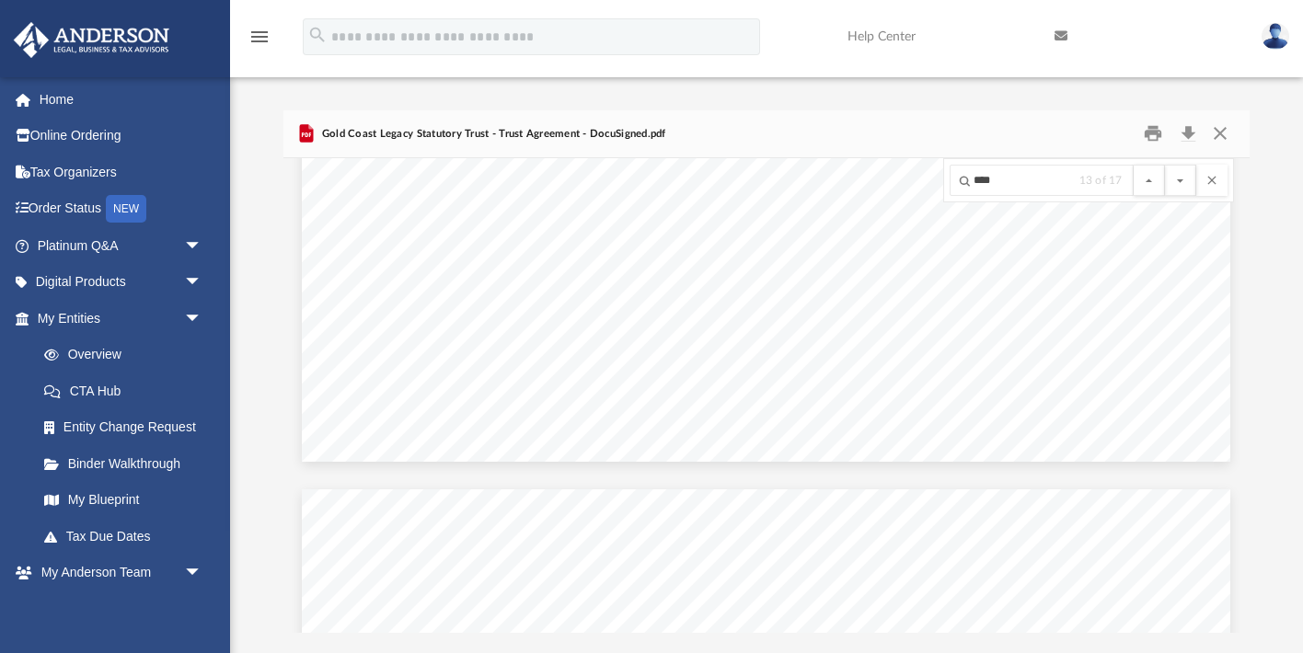
scroll to position [59003, 0]
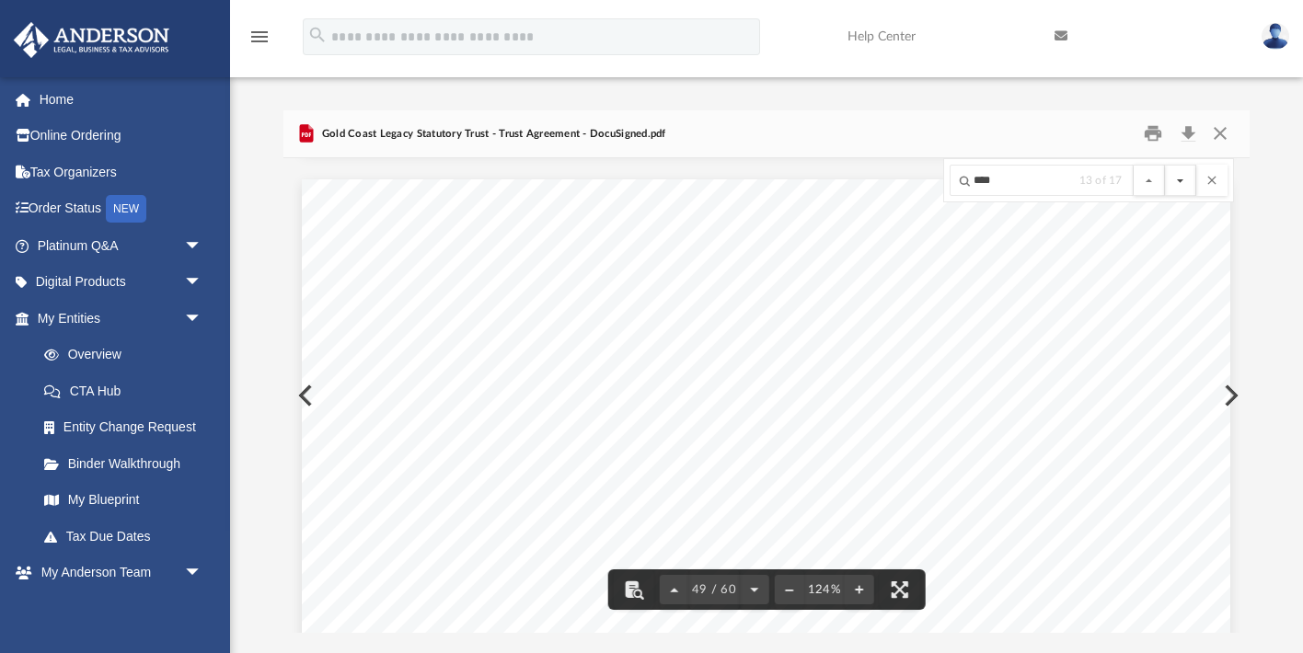
click at [1181, 180] on button "File preview" at bounding box center [1180, 180] width 31 height 31
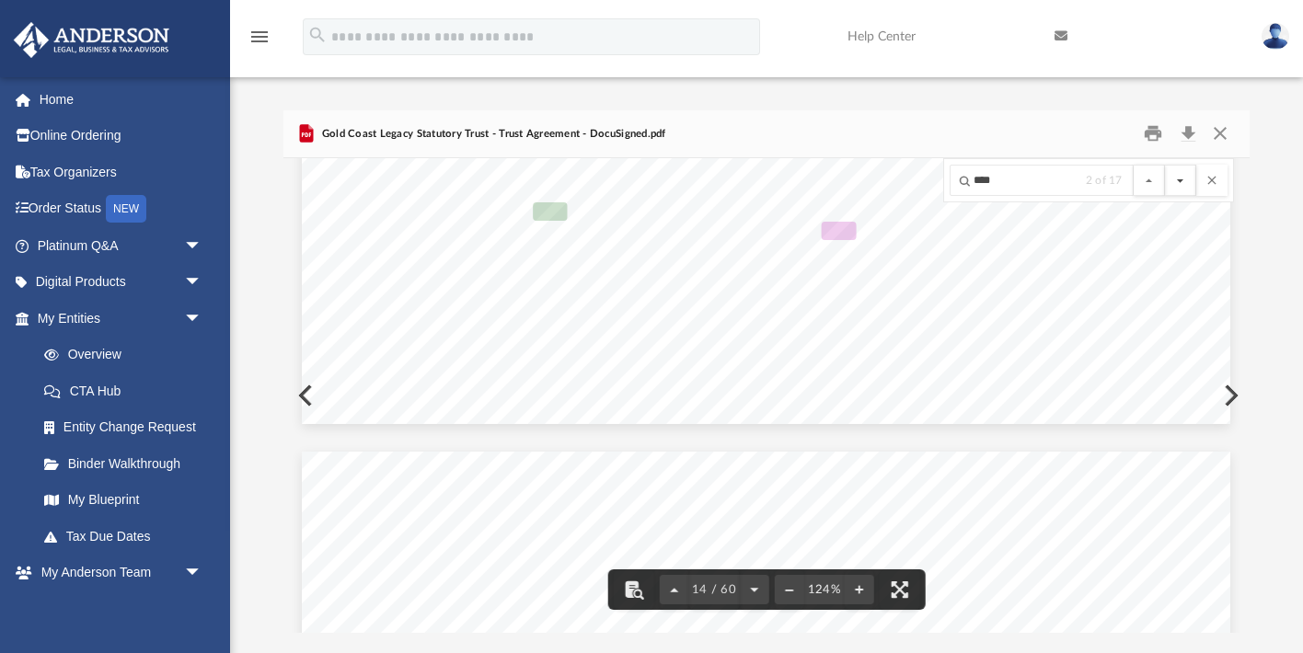
click at [1181, 180] on button "File preview" at bounding box center [1180, 180] width 31 height 31
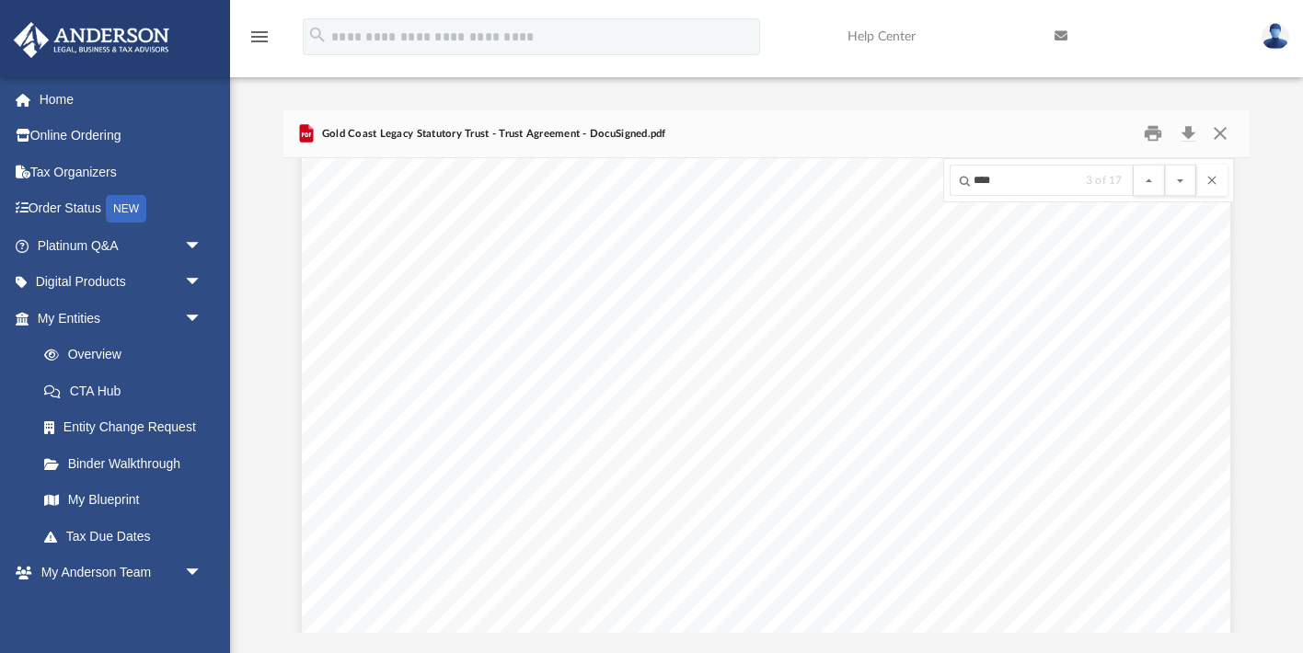
scroll to position [2856, 0]
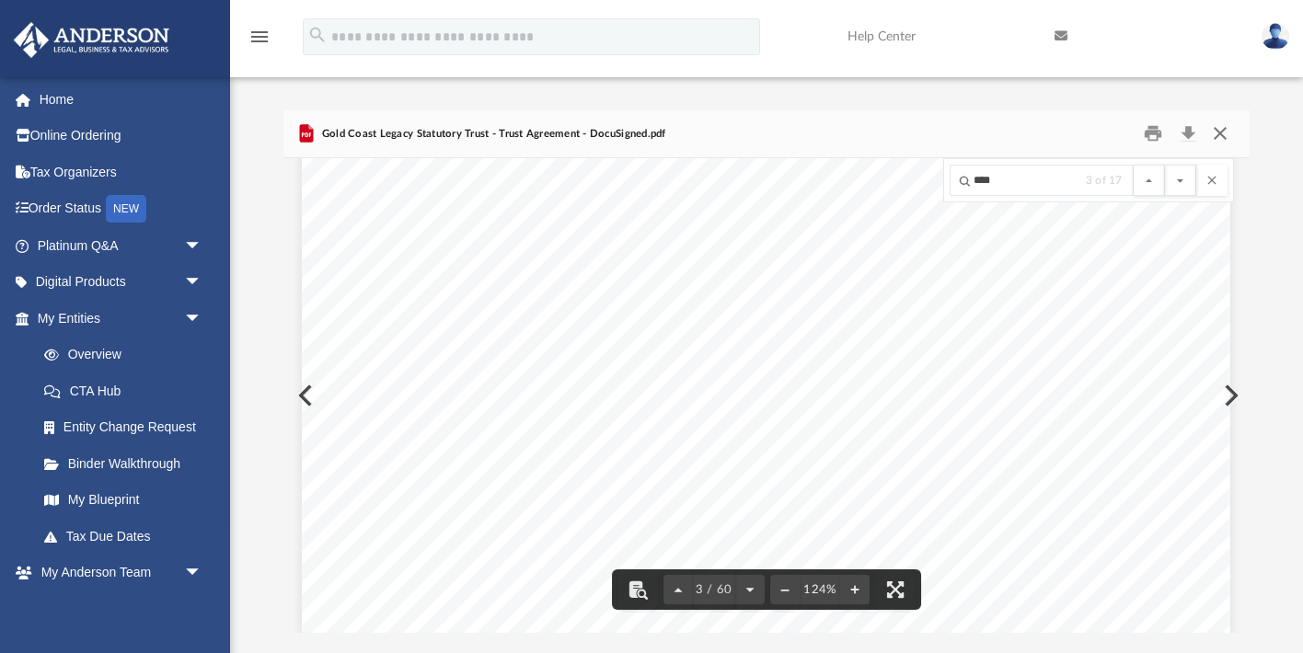
click at [1223, 124] on button "Close" at bounding box center [1220, 134] width 33 height 29
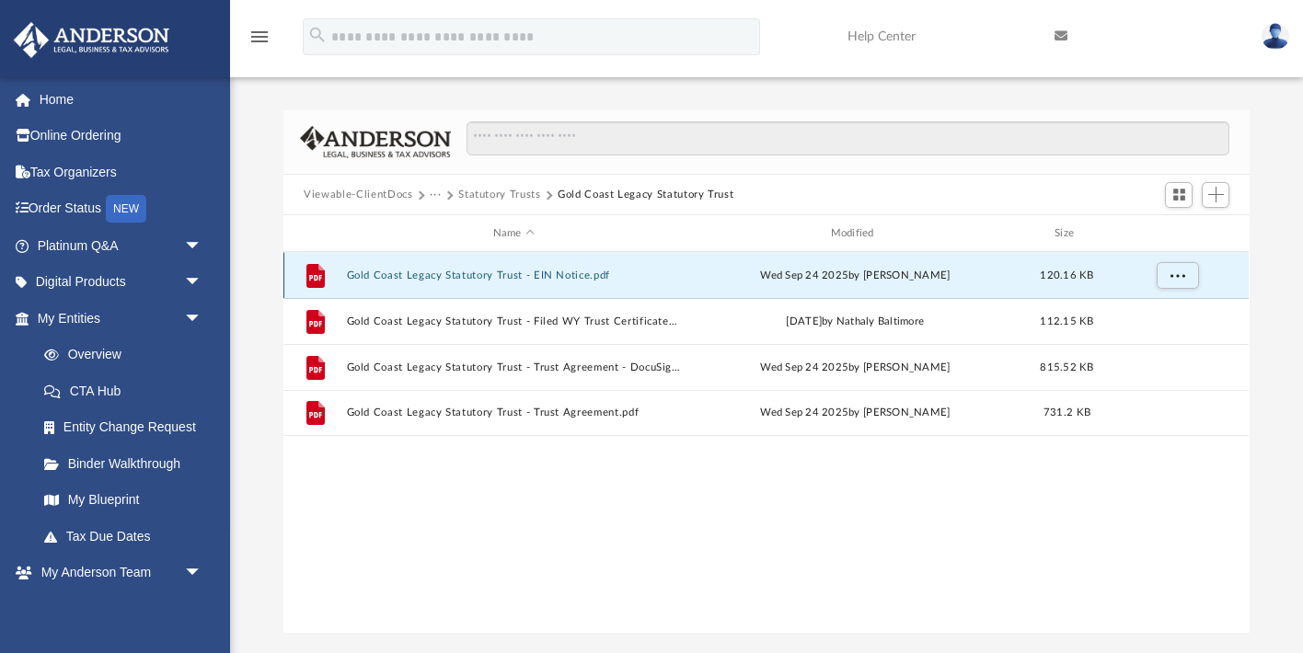
click at [581, 279] on button "Gold Coast Legacy Statutory Trust - EIN Notice.pdf" at bounding box center [514, 276] width 334 height 12
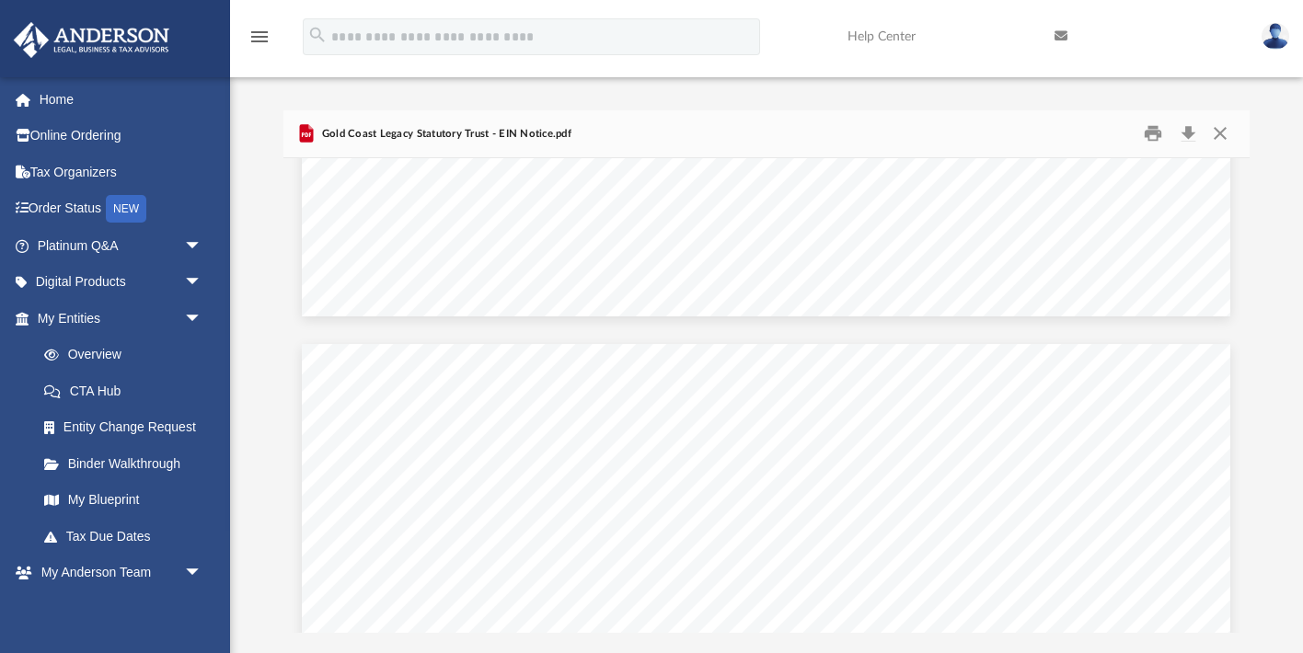
scroll to position [1073, 0]
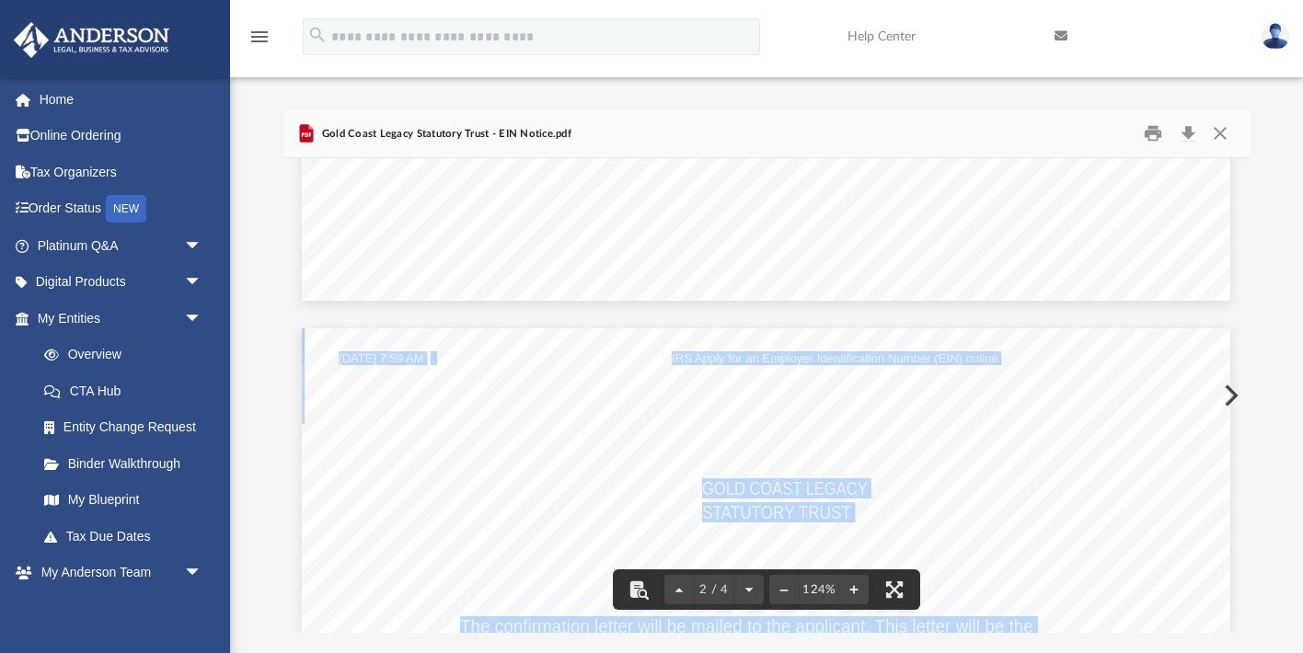
drag, startPoint x: 701, startPoint y: 486, endPoint x: 861, endPoint y: 513, distance: 162.4
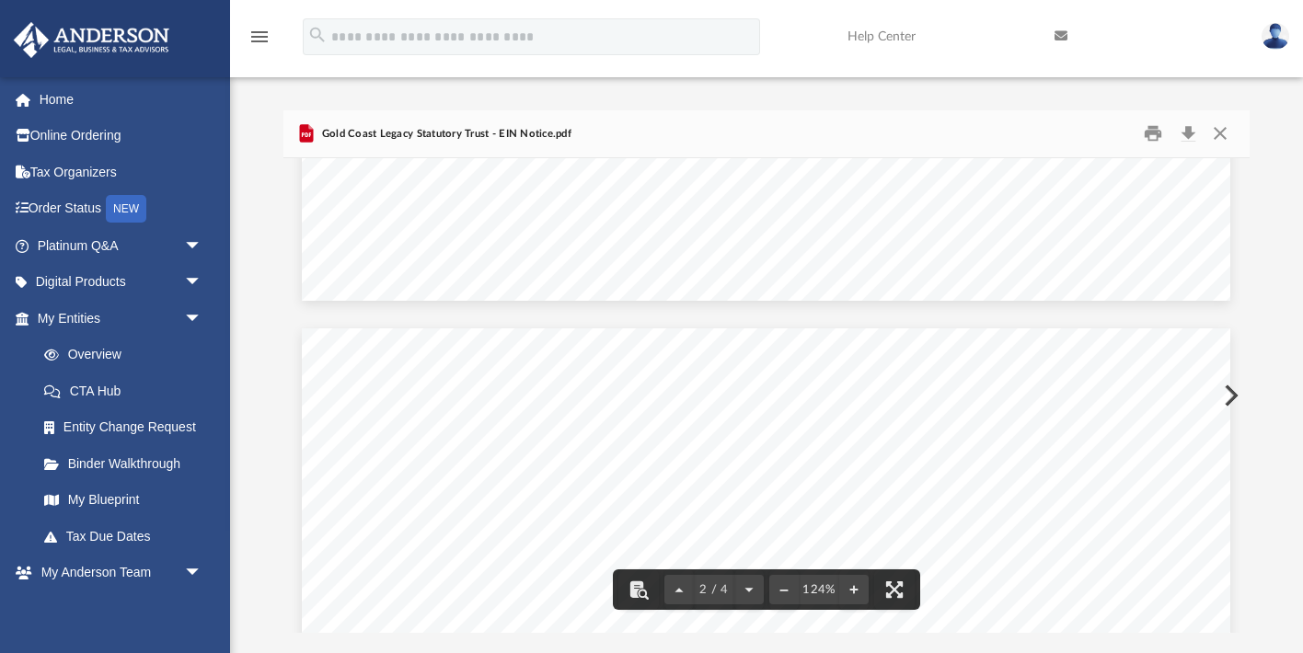
click at [735, 504] on span "STATUTORY TRUST" at bounding box center [776, 513] width 149 height 18
drag, startPoint x: 706, startPoint y: 491, endPoint x: 850, endPoint y: 512, distance: 145.0
click at [302, 329] on span "GOLD COAST LEGACY STATUTORY TRUST" at bounding box center [302, 329] width 0 height 0
drag, startPoint x: 705, startPoint y: 444, endPoint x: 793, endPoint y: 441, distance: 88.4
click at [793, 441] on span "[US_EMPLOYER_IDENTIFICATION_NUMBER]" at bounding box center [887, 442] width 370 height 18
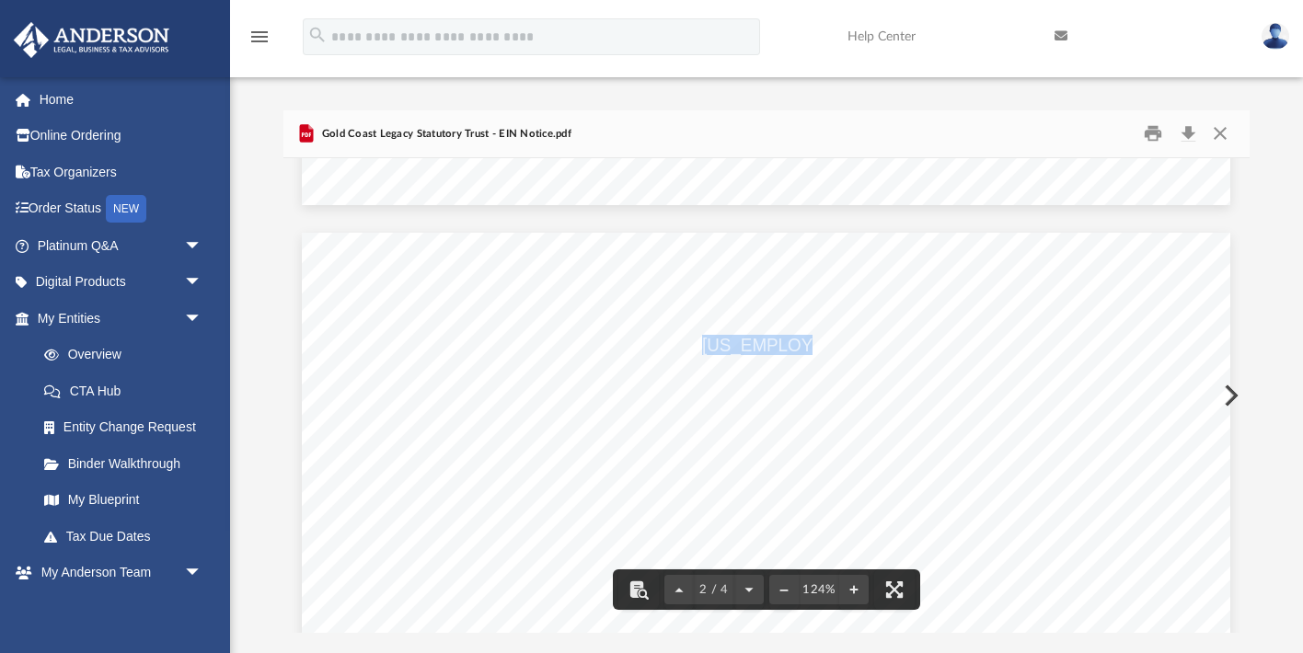
scroll to position [1180, 0]
